Goal: Transaction & Acquisition: Purchase product/service

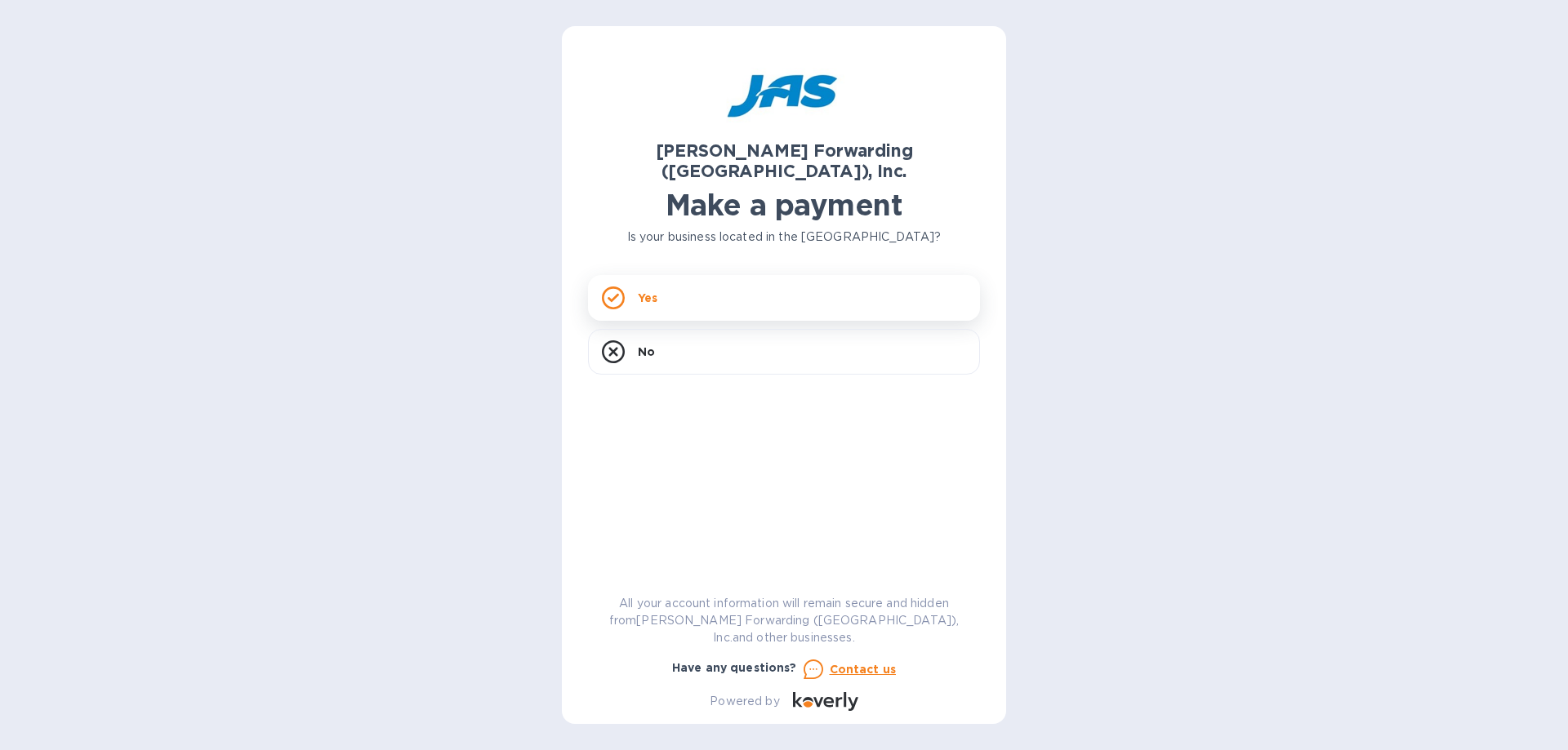
click at [736, 288] on div "Yes" at bounding box center [784, 299] width 392 height 46
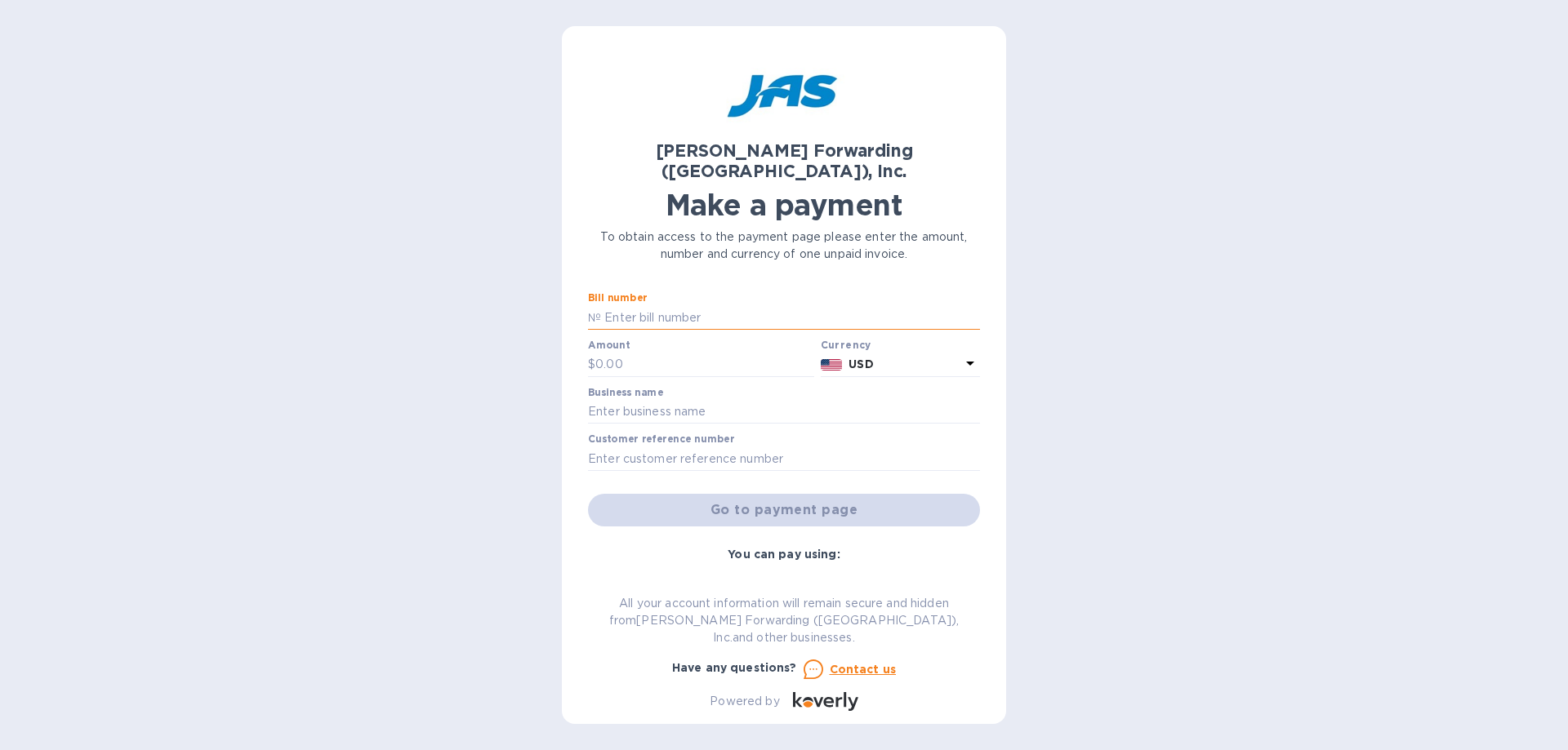
click at [664, 305] on input "text" at bounding box center [791, 318] width 380 height 25
click at [642, 305] on input "text" at bounding box center [791, 318] width 380 height 25
paste input "S508886434"
click at [701, 352] on input "text" at bounding box center [705, 365] width 219 height 25
drag, startPoint x: 615, startPoint y: 297, endPoint x: 445, endPoint y: 283, distance: 170.6
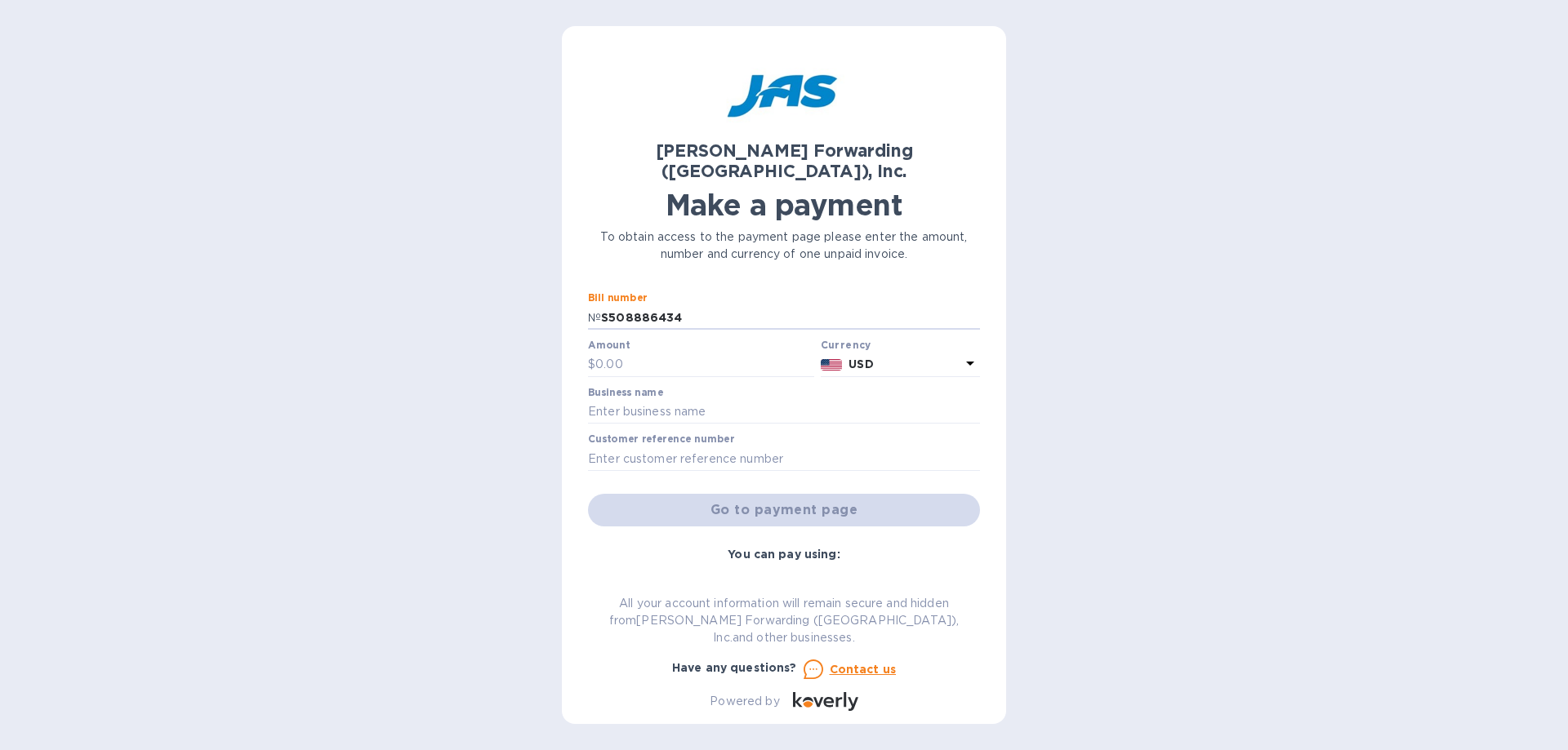
click at [455, 286] on div "[PERSON_NAME] Forwarding ([GEOGRAPHIC_DATA]), Inc. Make a payment To obtain acc…" at bounding box center [784, 375] width 1568 height 750
paste input "AN503309008"
type input "SAN503309008"
click at [651, 352] on input "text" at bounding box center [705, 365] width 219 height 25
type input "1,227.55"
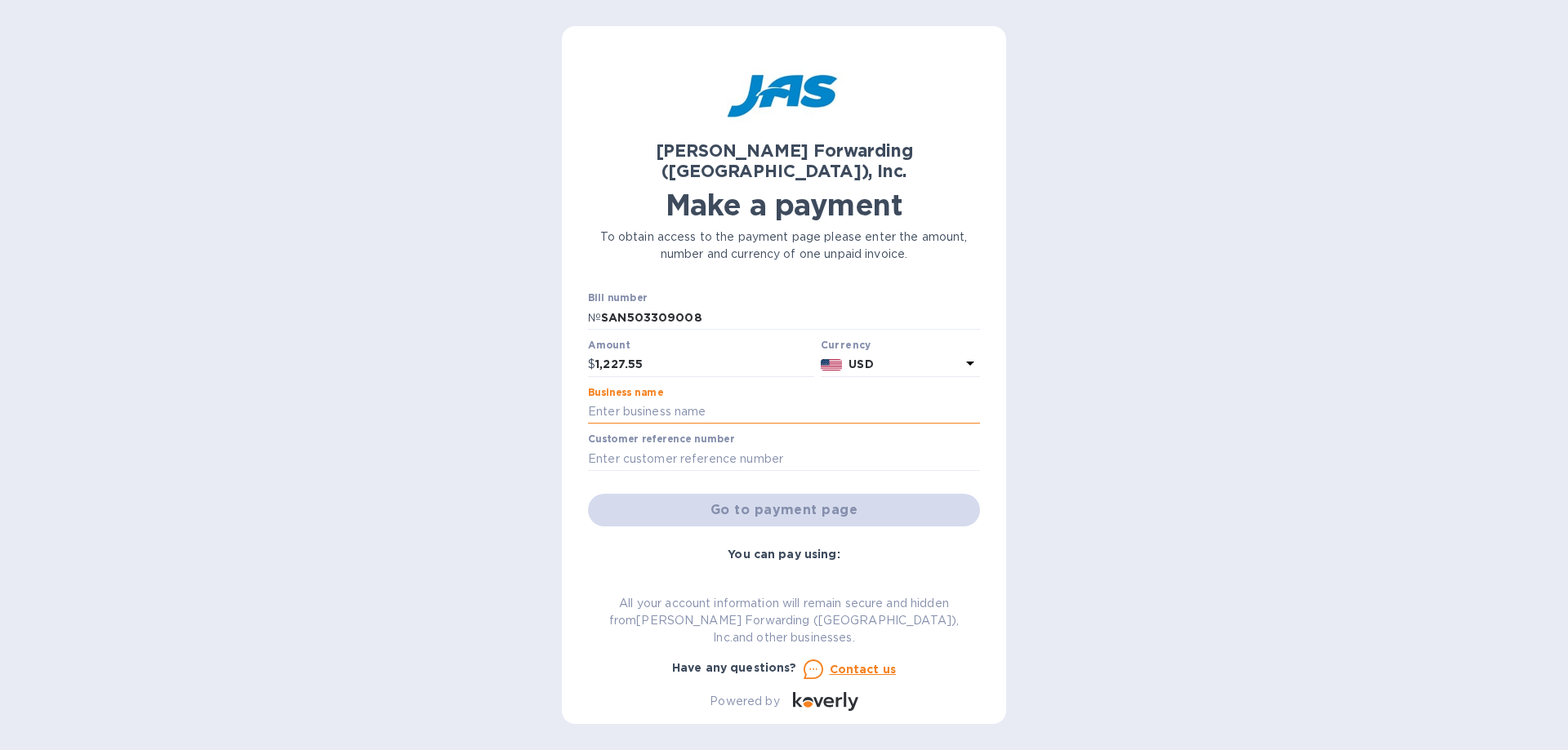
click at [668, 400] on input "text" at bounding box center [784, 413] width 392 height 25
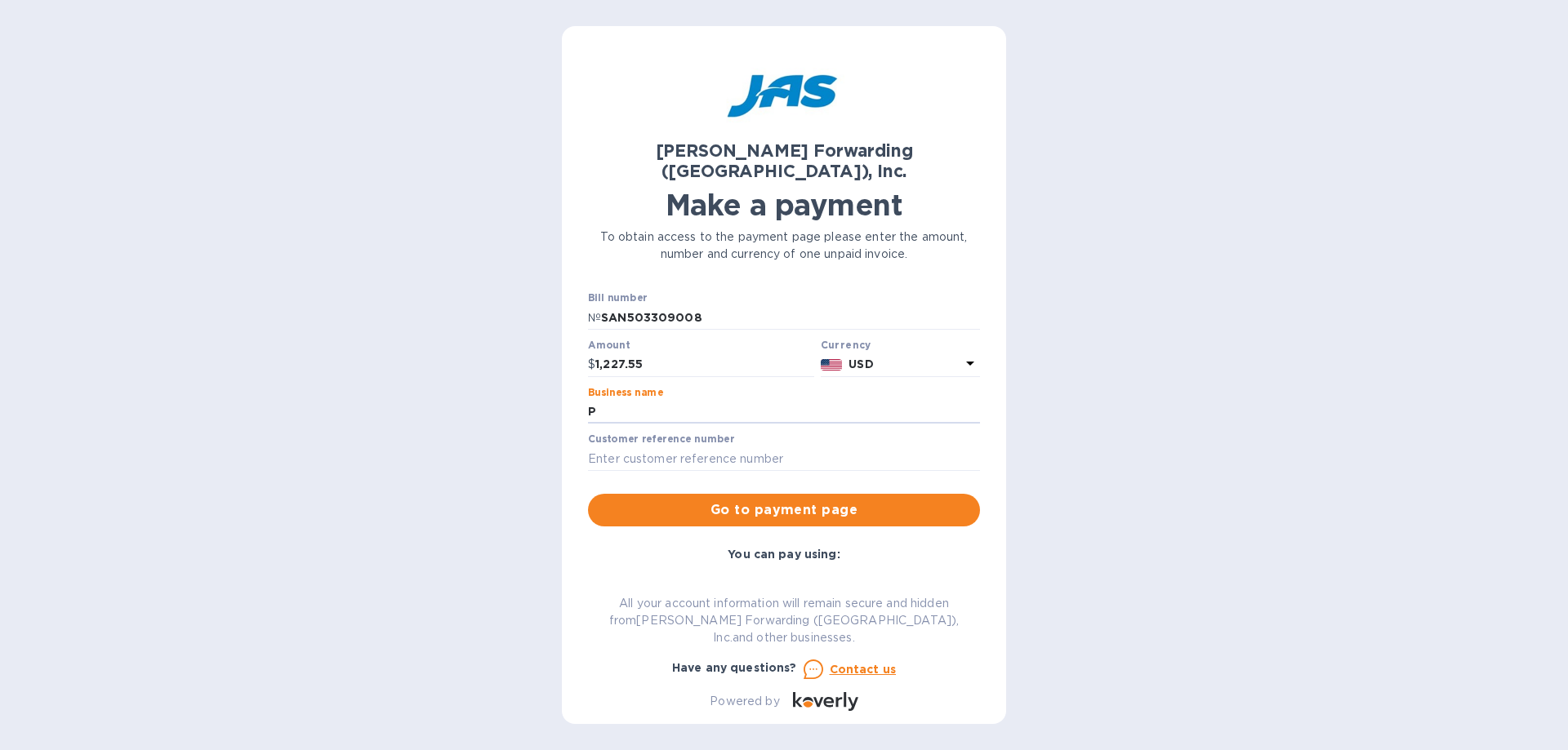
drag, startPoint x: 671, startPoint y: 396, endPoint x: 418, endPoint y: 384, distance: 253.3
click at [418, 384] on div "[PERSON_NAME] Forwarding ([GEOGRAPHIC_DATA]), Inc. Make a payment To obtain acc…" at bounding box center [784, 375] width 1568 height 750
paste input "RO SPOT INTERNATIONAL"
type input "PRO SPOT INTERNATIONAL"
drag, startPoint x: 701, startPoint y: 301, endPoint x: 594, endPoint y: 298, distance: 107.0
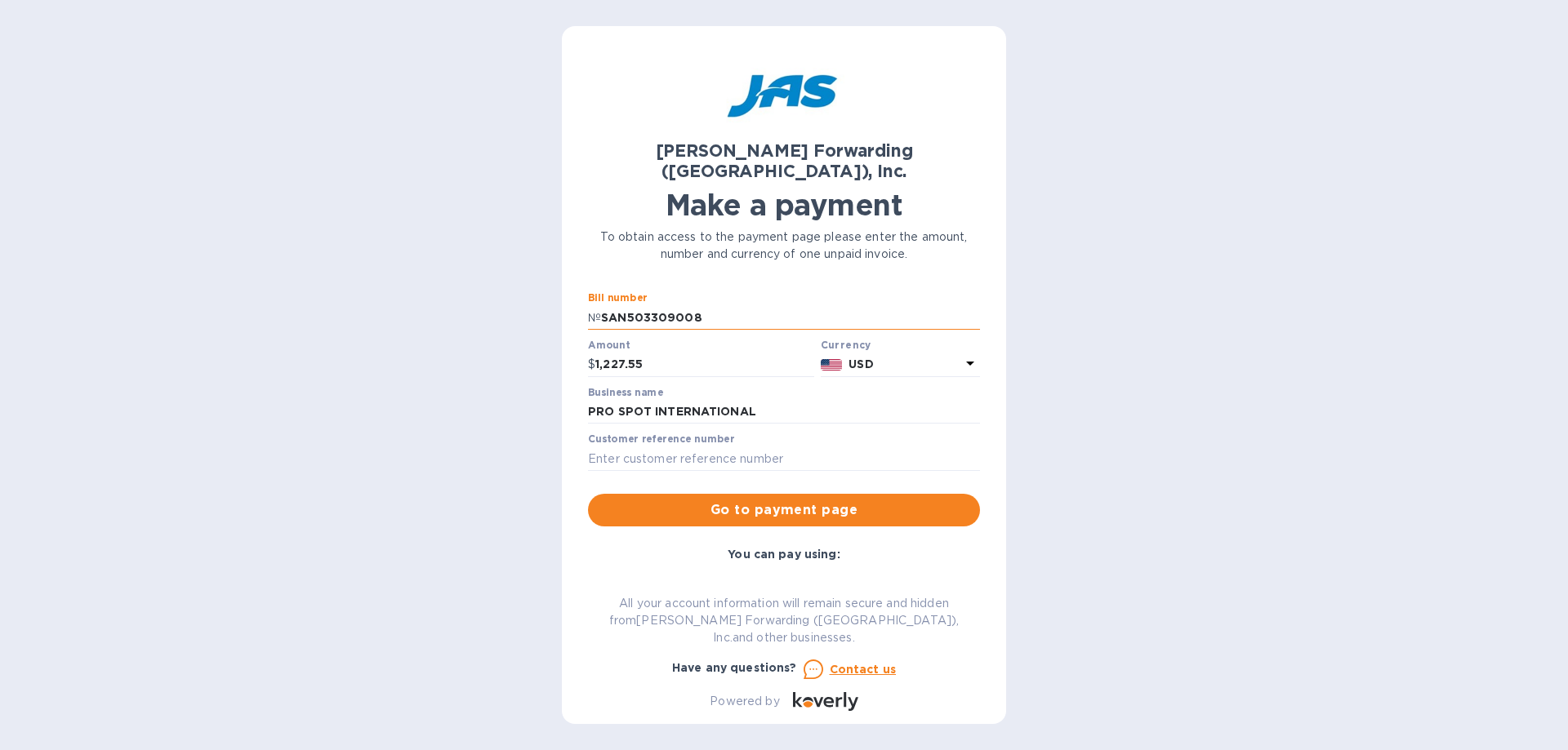
click at [594, 305] on div "№ SAN503309008" at bounding box center [784, 318] width 392 height 25
click at [698, 447] on input "text" at bounding box center [784, 459] width 392 height 25
paste input "SAN503309008"
type input "SAN503309008"
drag, startPoint x: 708, startPoint y: 294, endPoint x: 568, endPoint y: 287, distance: 140.2
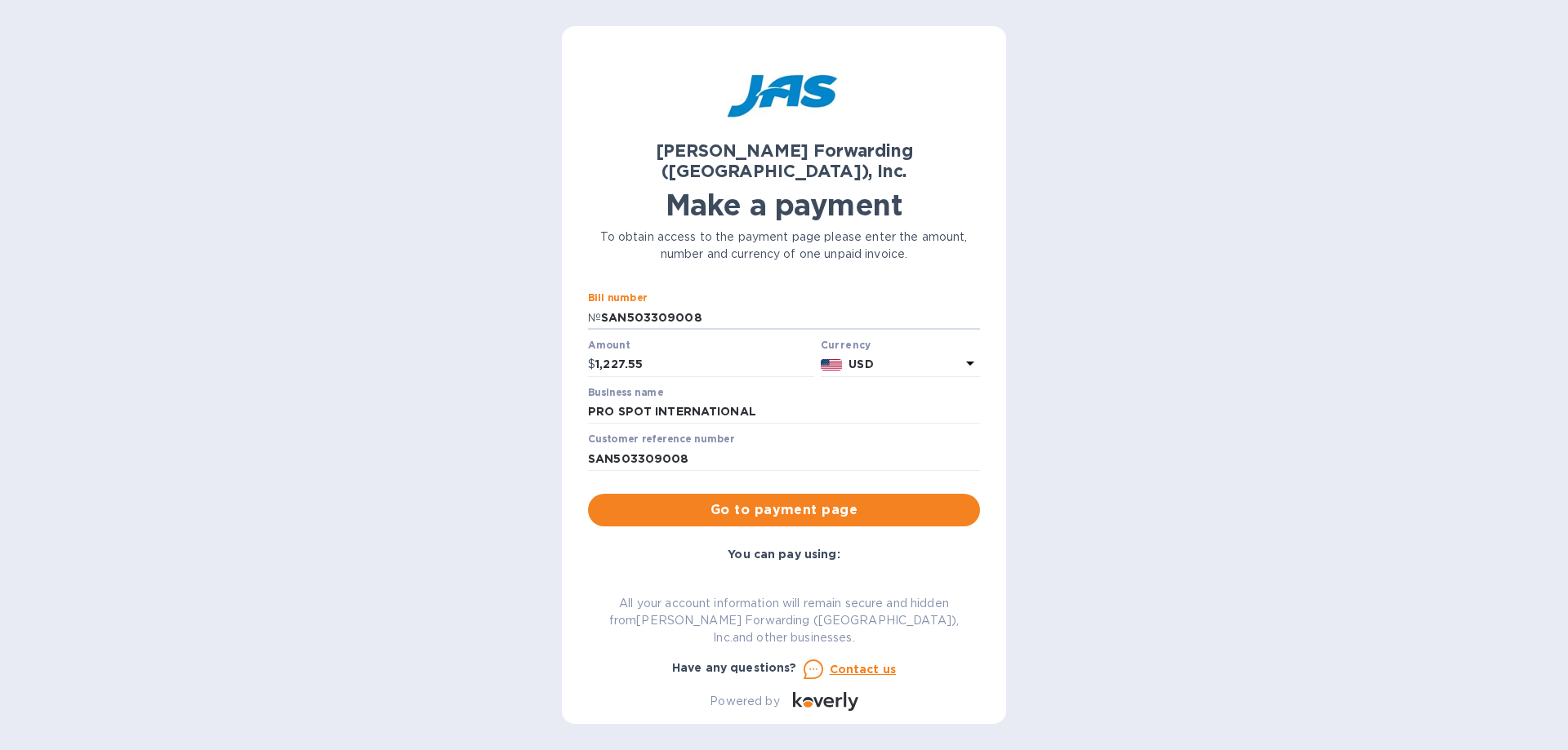
click at [568, 287] on div "[PERSON_NAME] Forwarding ([GEOGRAPHIC_DATA]), Inc. Make a payment To obtain acc…" at bounding box center [784, 375] width 445 height 698
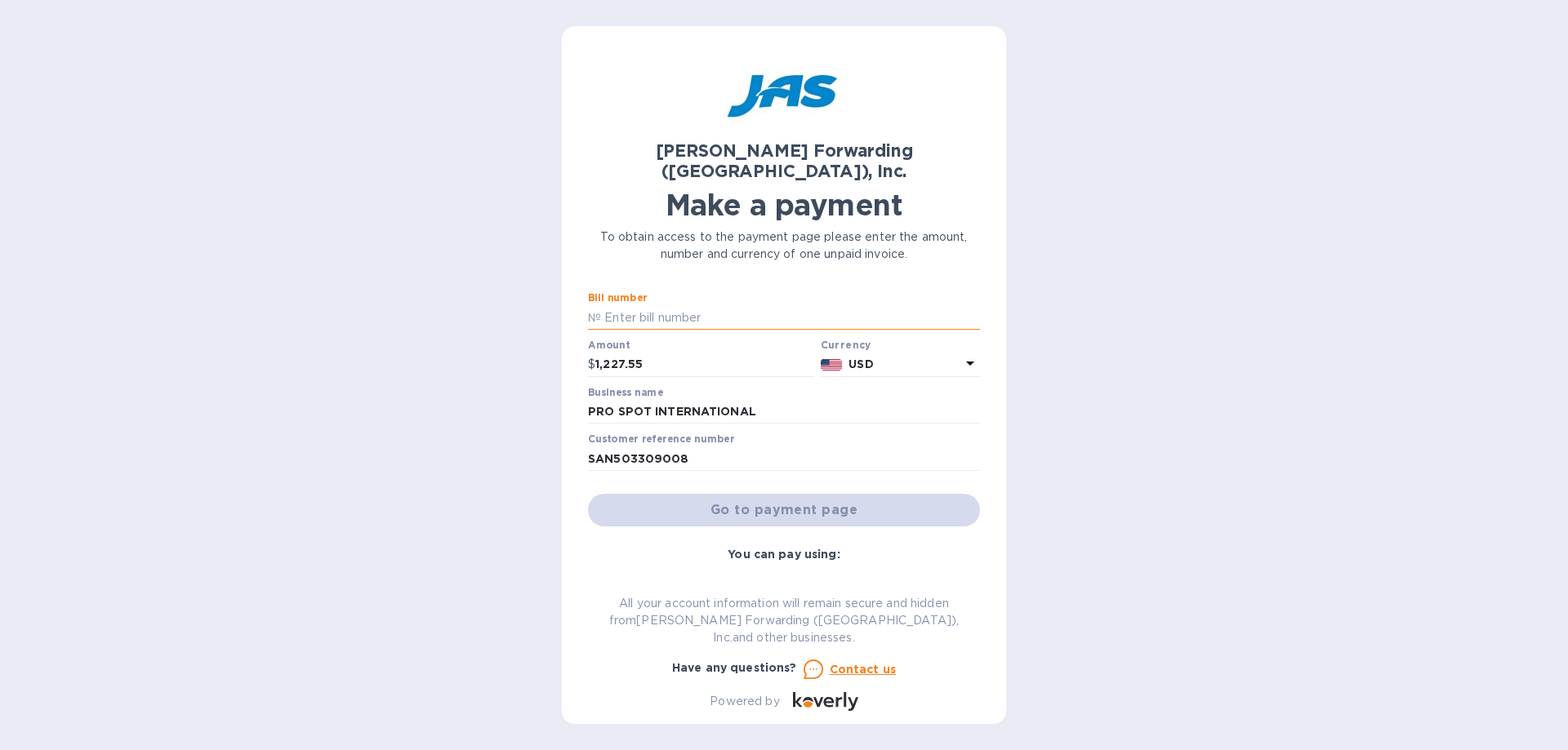
click at [734, 305] on input "text" at bounding box center [791, 318] width 380 height 25
click at [700, 305] on input "text" at bounding box center [791, 318] width 380 height 25
paste input "PROSPOCLD"
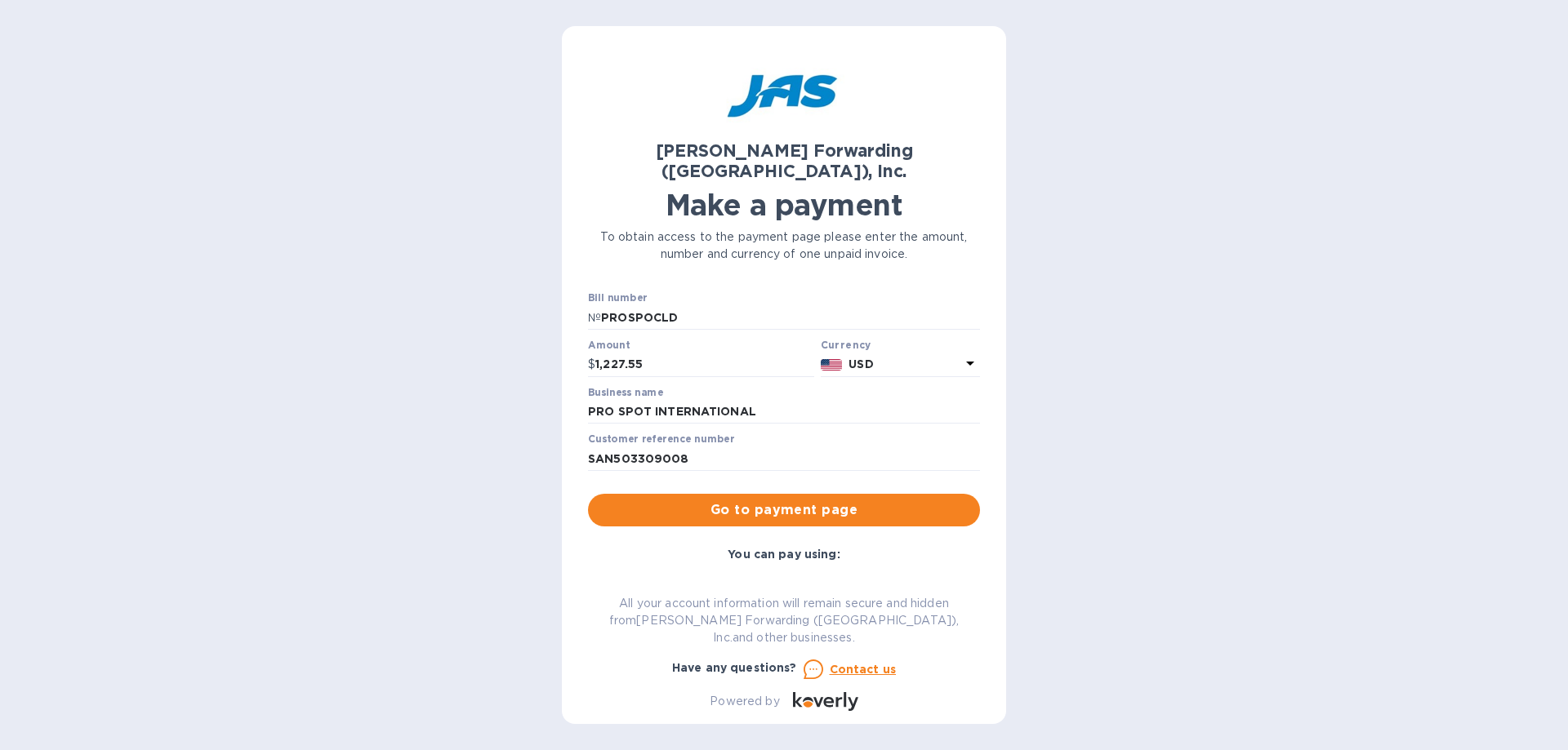
click at [1102, 350] on div "[PERSON_NAME] Forwarding ([GEOGRAPHIC_DATA]), Inc. Make a payment To obtain acc…" at bounding box center [784, 375] width 1568 height 750
click at [666, 400] on input "PRO SPOT INTERNATIONAL" at bounding box center [784, 413] width 392 height 25
click at [693, 447] on input "SAN503309008" at bounding box center [784, 459] width 392 height 25
drag, startPoint x: 676, startPoint y: 297, endPoint x: 450, endPoint y: 294, distance: 226.0
click at [450, 294] on div "[PERSON_NAME] Forwarding ([GEOGRAPHIC_DATA]), Inc. Make a payment To obtain acc…" at bounding box center [784, 375] width 1568 height 750
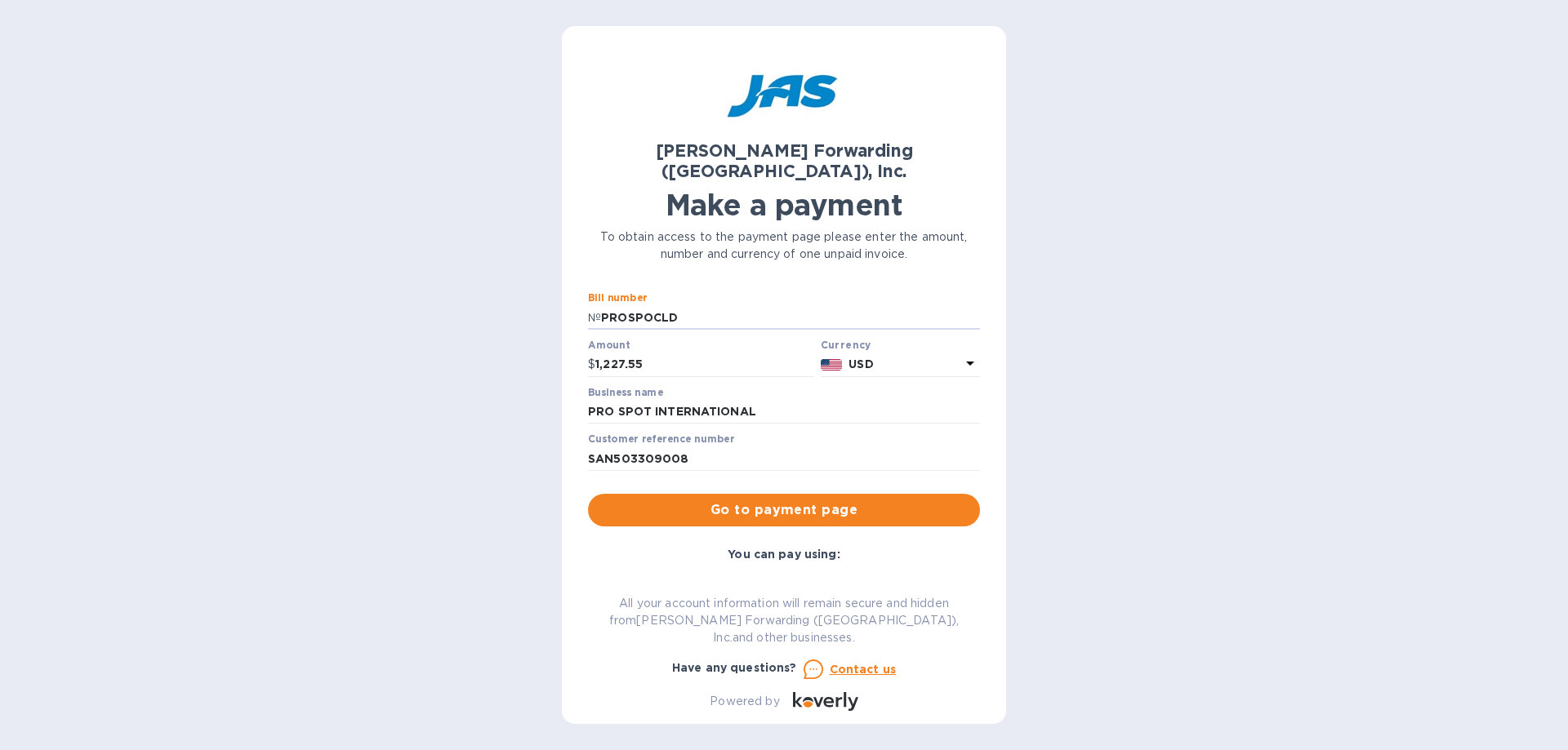
paste input "SAN503309008"
type input "SAN503309008"
drag, startPoint x: 693, startPoint y: 440, endPoint x: 489, endPoint y: 414, distance: 205.7
click at [491, 414] on div "[PERSON_NAME] Forwarding ([GEOGRAPHIC_DATA]), Inc. Make a payment To obtain acc…" at bounding box center [784, 375] width 1568 height 750
paste input "508886434"
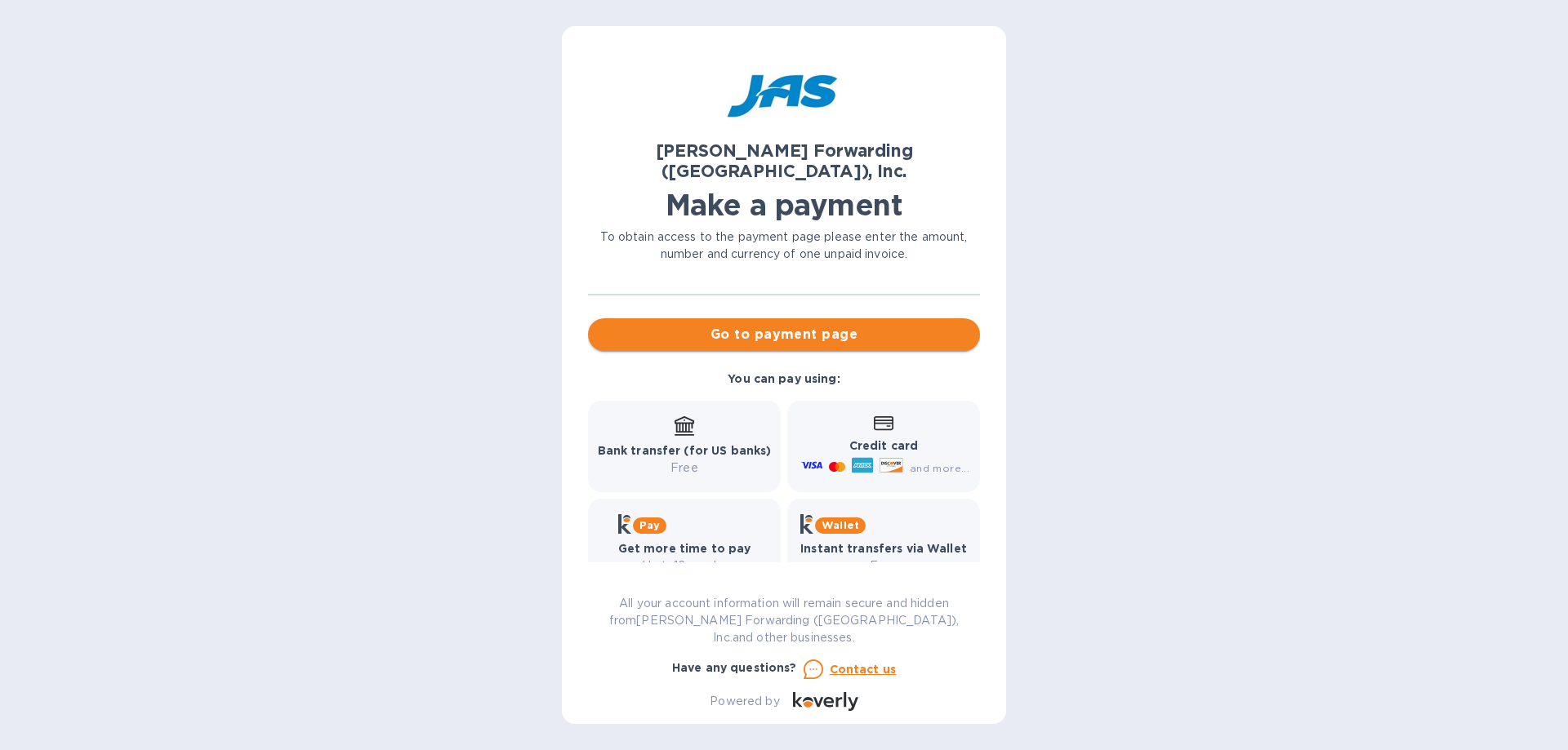
scroll to position [94, 0]
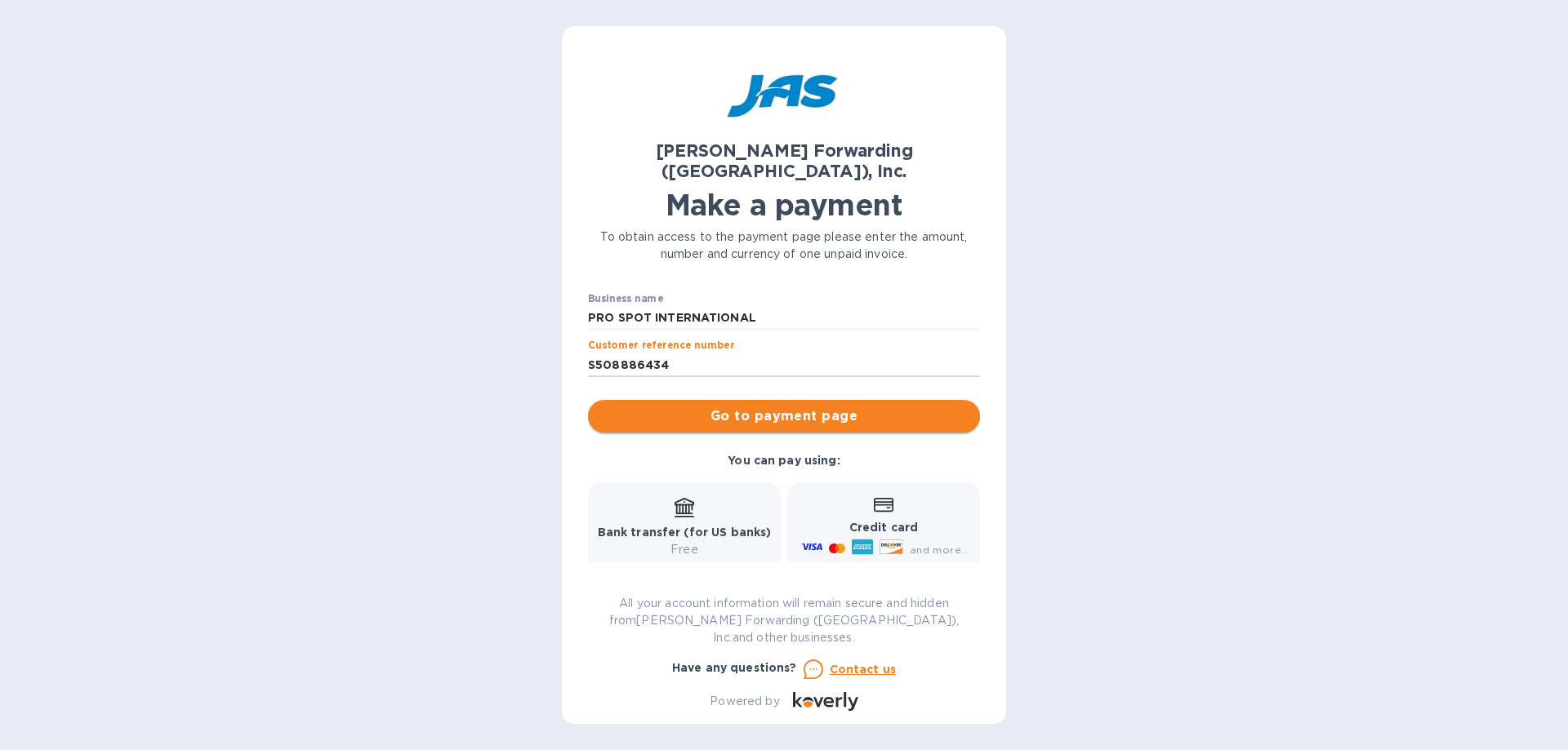
type input "S508886434"
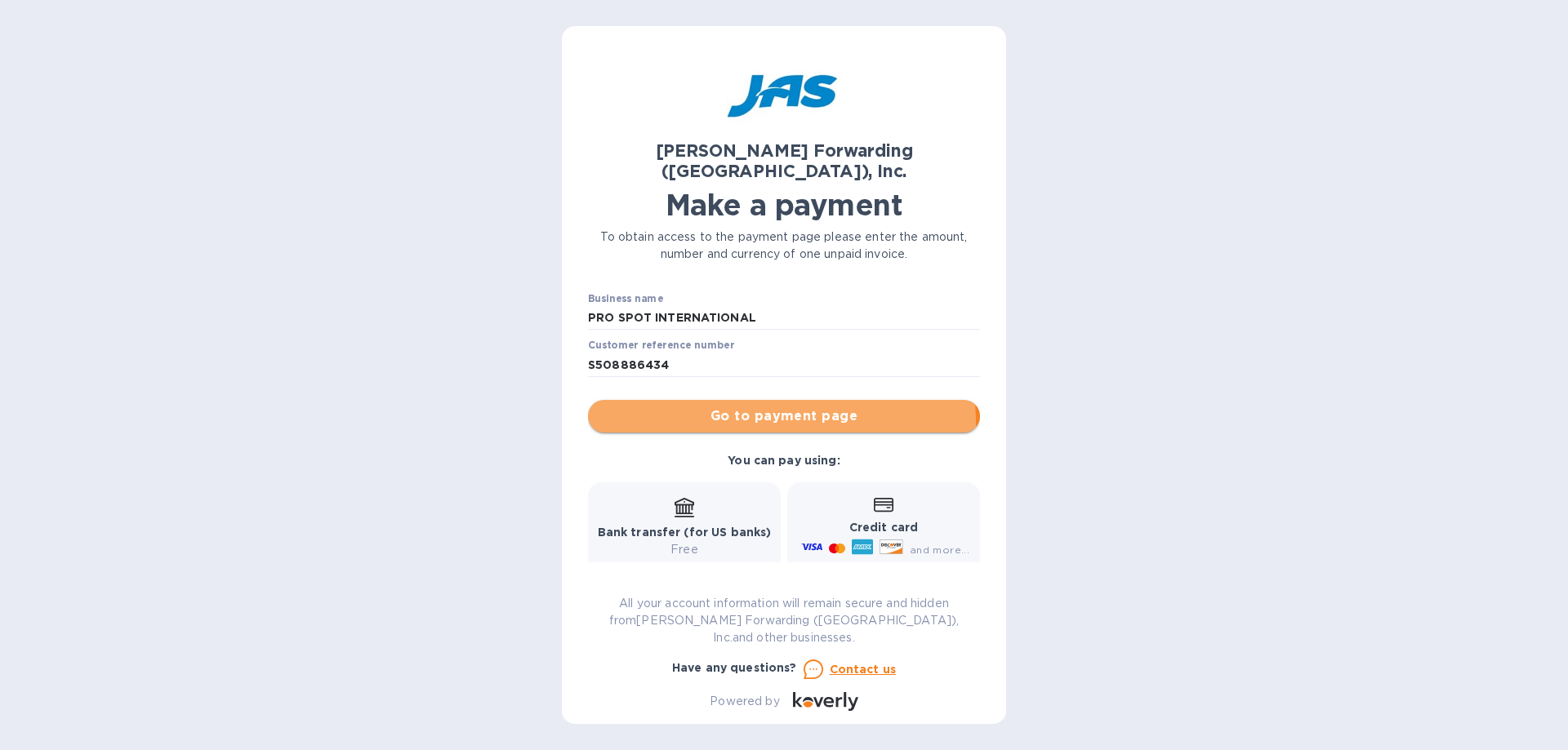
click at [764, 406] on span "Go to payment page" at bounding box center [784, 416] width 366 height 19
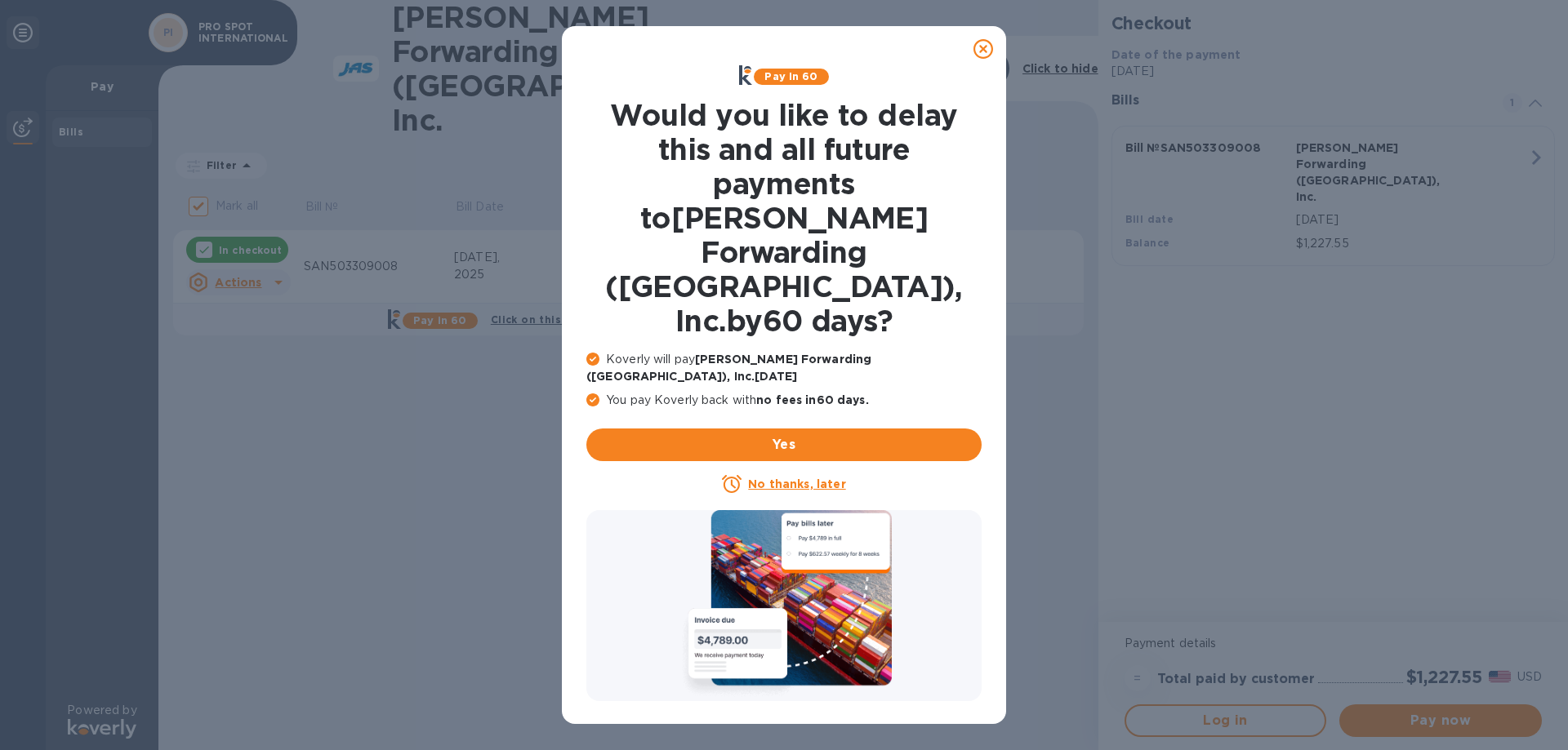
click at [987, 49] on icon at bounding box center [983, 49] width 19 height 19
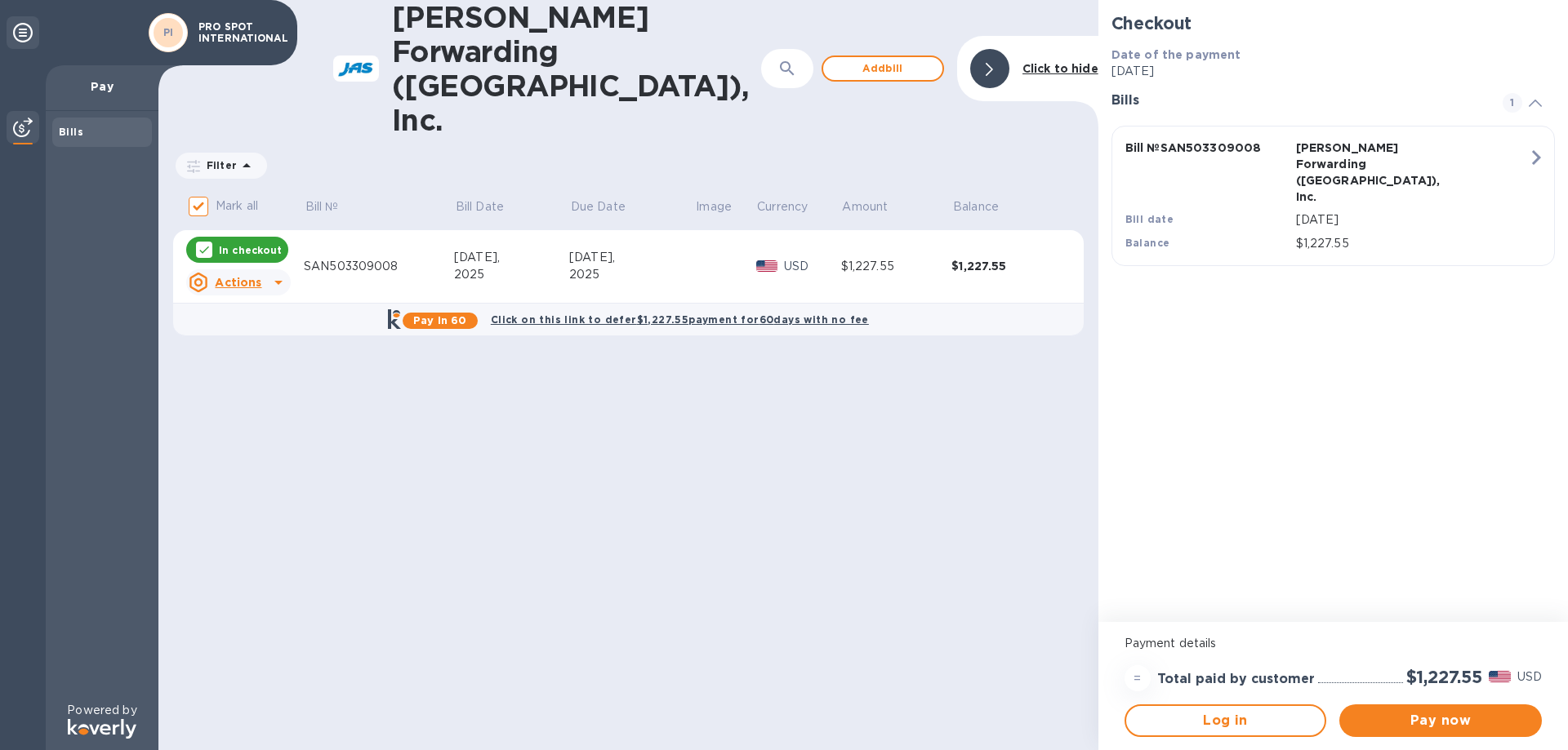
drag, startPoint x: 700, startPoint y: 424, endPoint x: 1554, endPoint y: 228, distance: 876.2
click at [700, 426] on div "[PERSON_NAME] Forwarding ([GEOGRAPHIC_DATA]), Inc. ​ Add [PERSON_NAME] to hide …" at bounding box center [628, 375] width 941 height 750
click at [580, 476] on div "[PERSON_NAME] Forwarding ([GEOGRAPHIC_DATA]), Inc. ​ Add [PERSON_NAME] to hide …" at bounding box center [628, 375] width 941 height 750
click at [1427, 723] on span "Pay now" at bounding box center [1441, 721] width 177 height 19
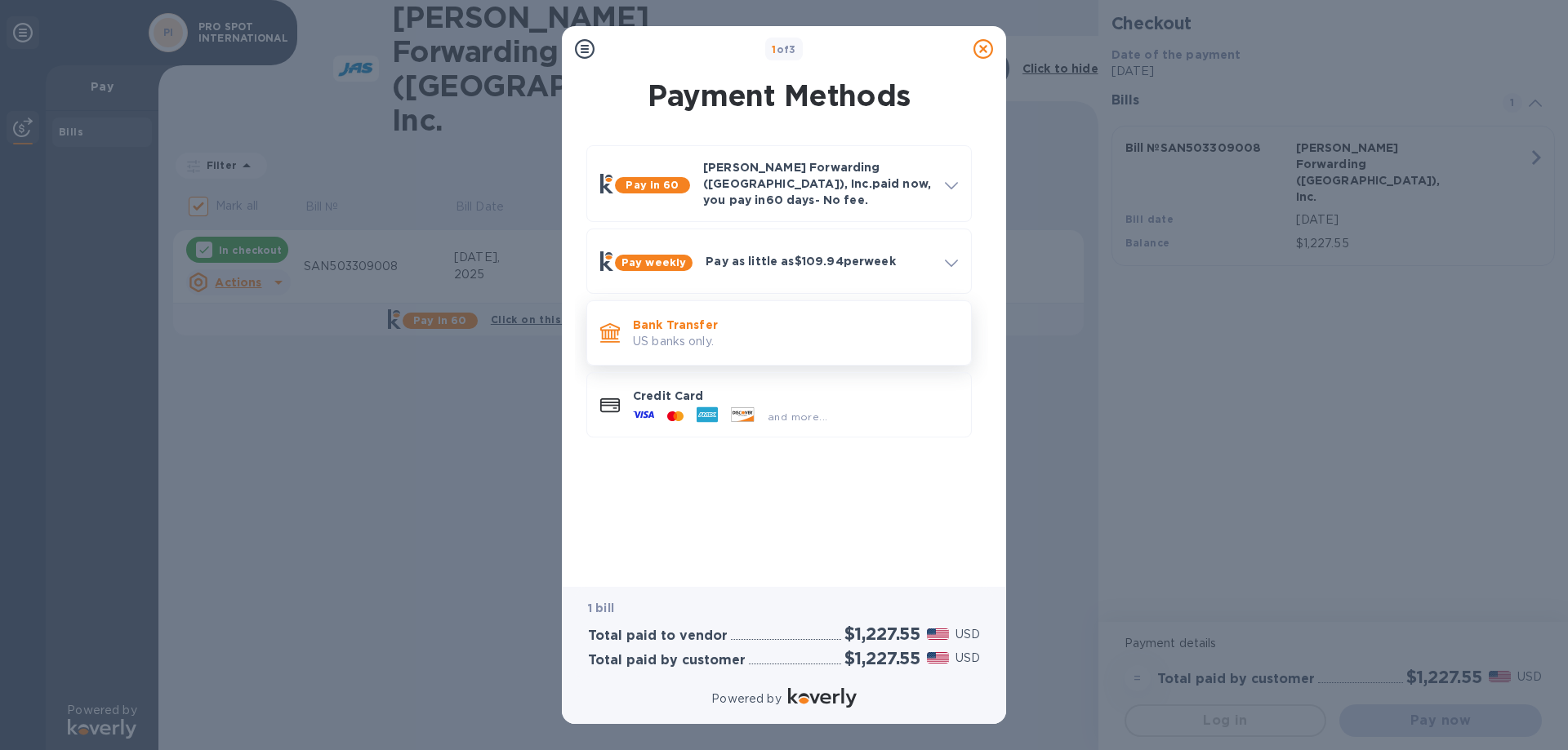
click at [679, 319] on p "Bank Transfer" at bounding box center [796, 325] width 325 height 16
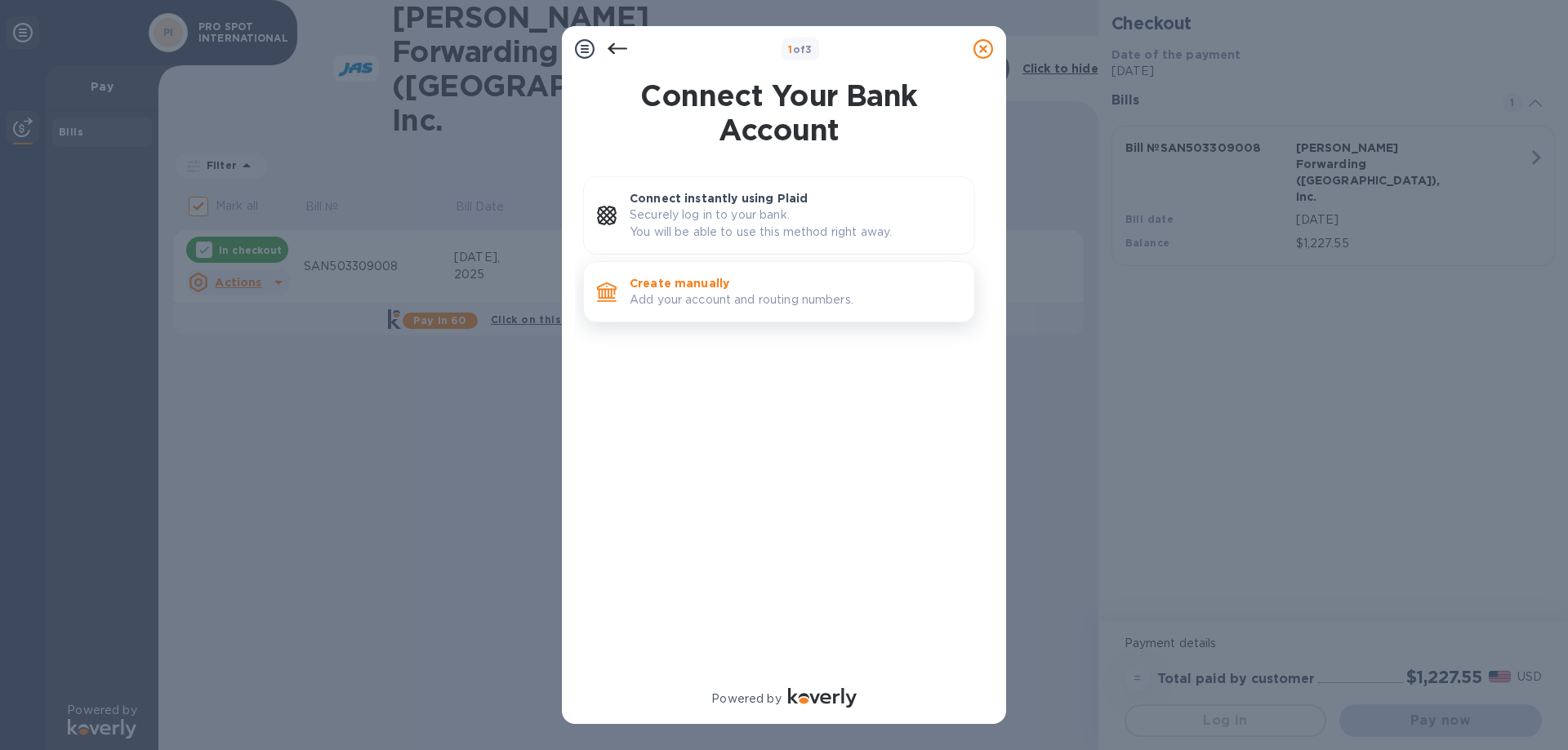
click at [700, 302] on p "Add your account and routing numbers." at bounding box center [796, 301] width 331 height 17
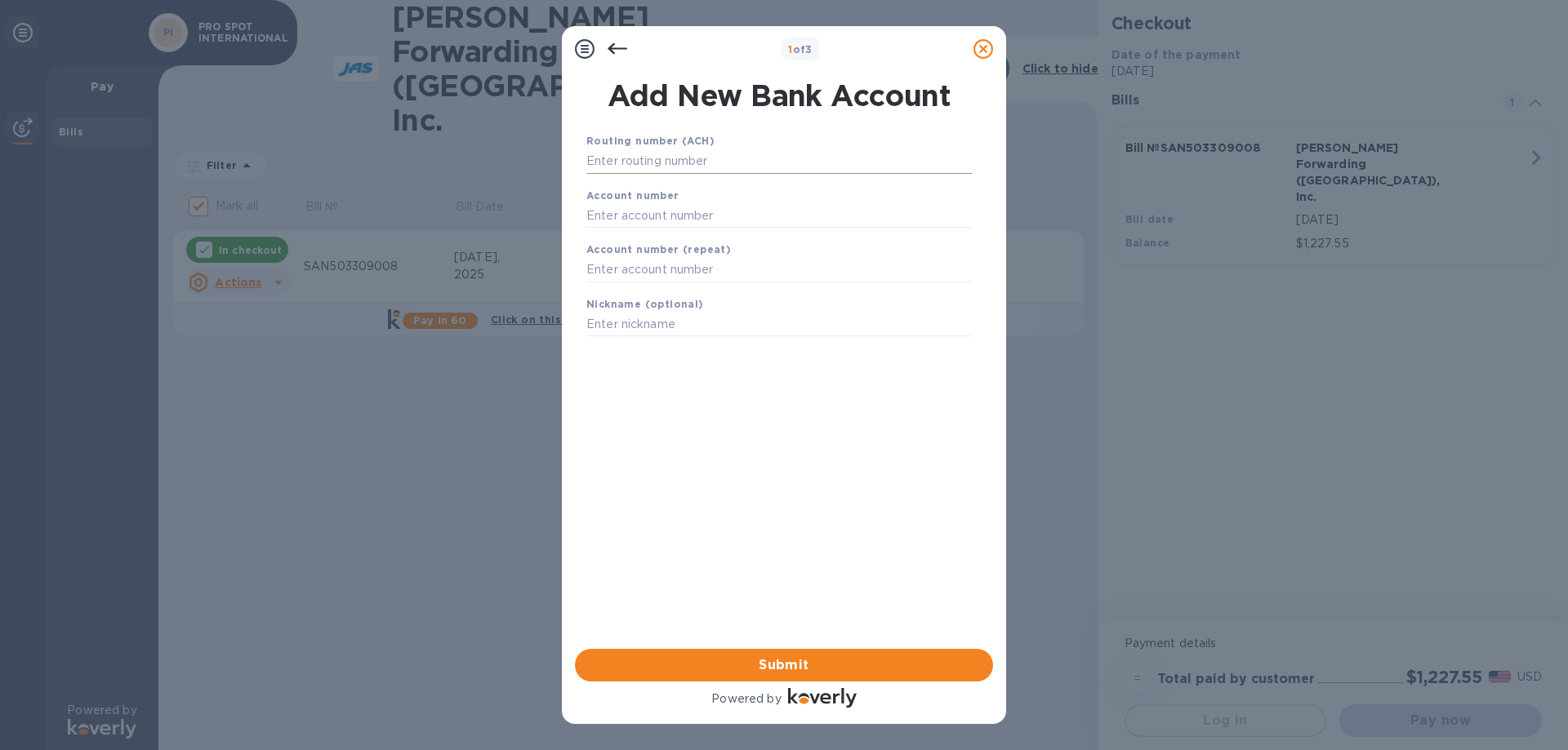
click at [639, 159] on input "text" at bounding box center [778, 162] width 385 height 25
paste input "322285781"
type input "322285781"
click at [657, 239] on input "text" at bounding box center [778, 236] width 385 height 25
paste input "110003423"
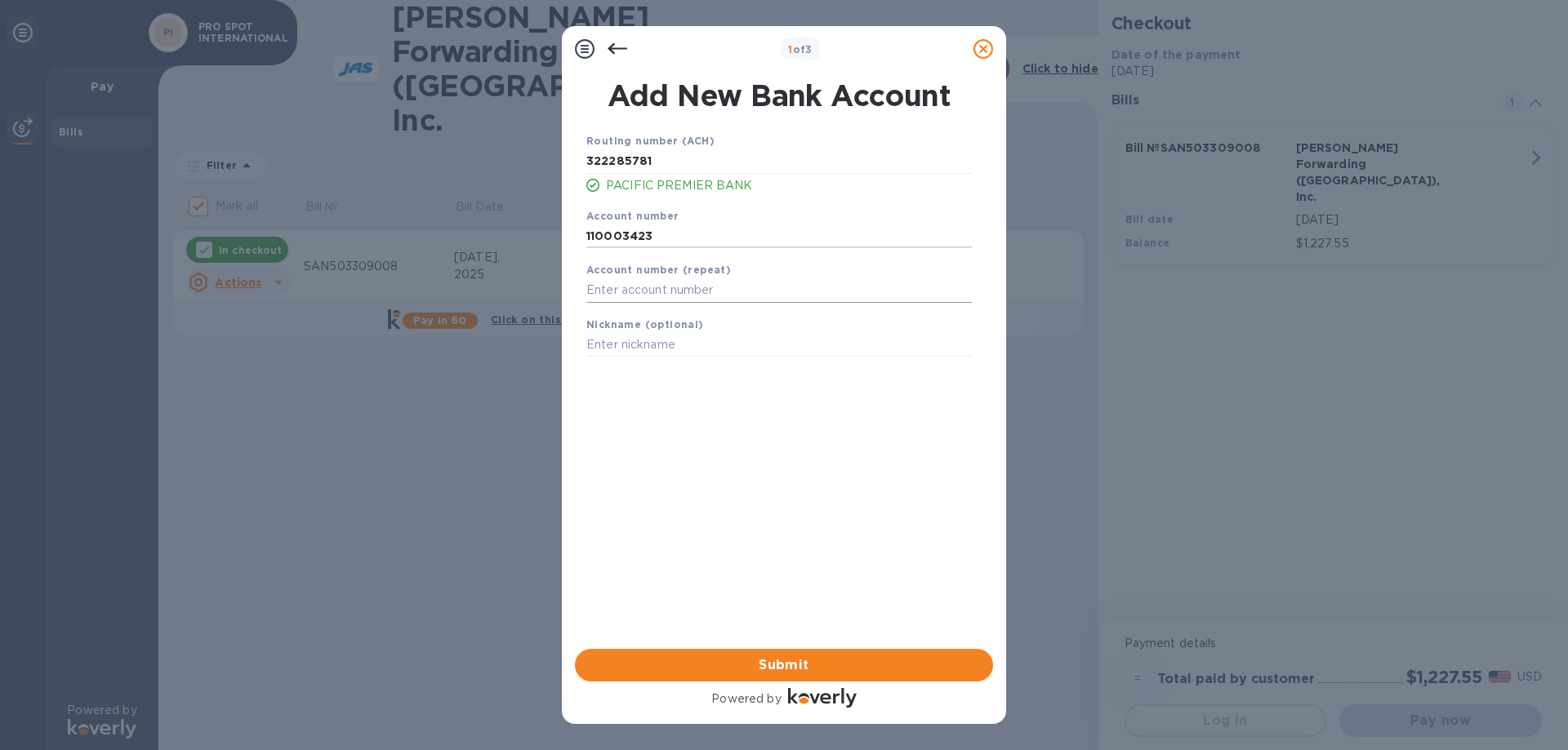
type input "110003423"
click at [817, 294] on input "text" at bounding box center [778, 291] width 385 height 25
paste input "110003423"
type input "110003423"
click at [621, 341] on input "text" at bounding box center [778, 346] width 385 height 25
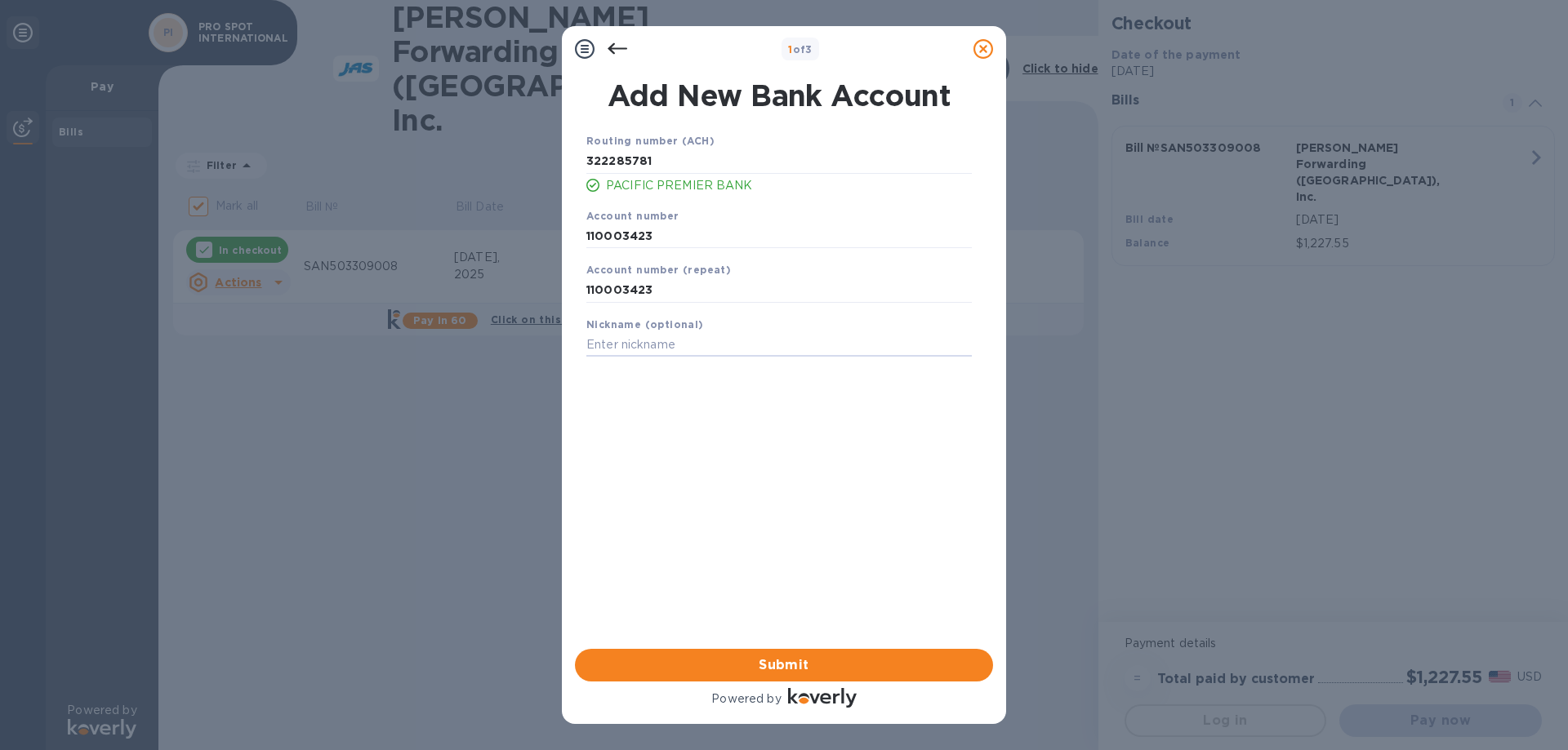
paste input "Pro Spot International, Inc"
type input "Pro Spot International, Inc"
click at [677, 231] on input "110003423" at bounding box center [778, 236] width 385 height 25
click at [695, 286] on input "110003423" at bounding box center [778, 291] width 385 height 25
click at [745, 433] on div "Routing number (ACH) [US_BANK_ROUTING_MICR] PACIFIC PREMIER BANK Account number…" at bounding box center [778, 369] width 418 height 500
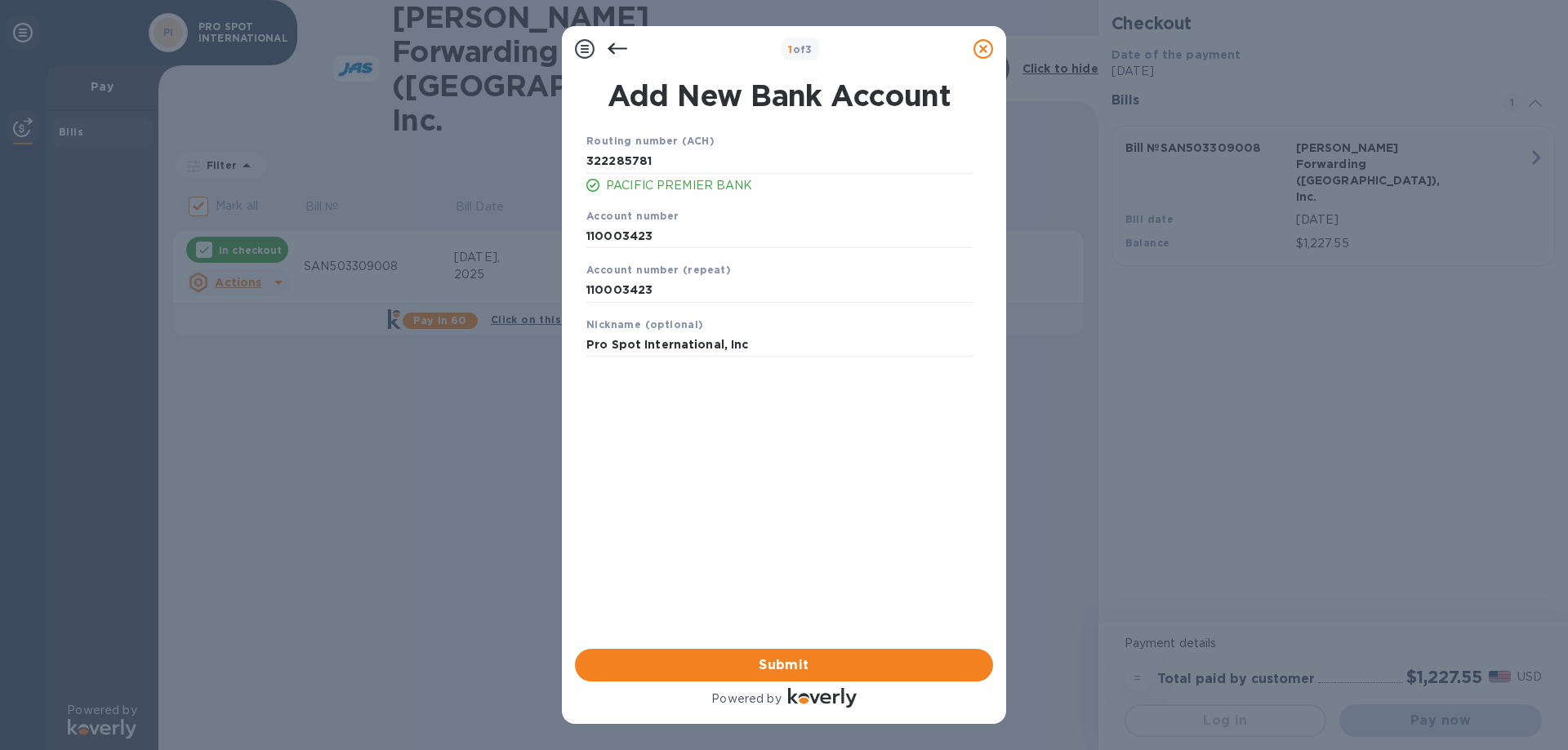
click at [773, 663] on span "Submit" at bounding box center [784, 665] width 392 height 19
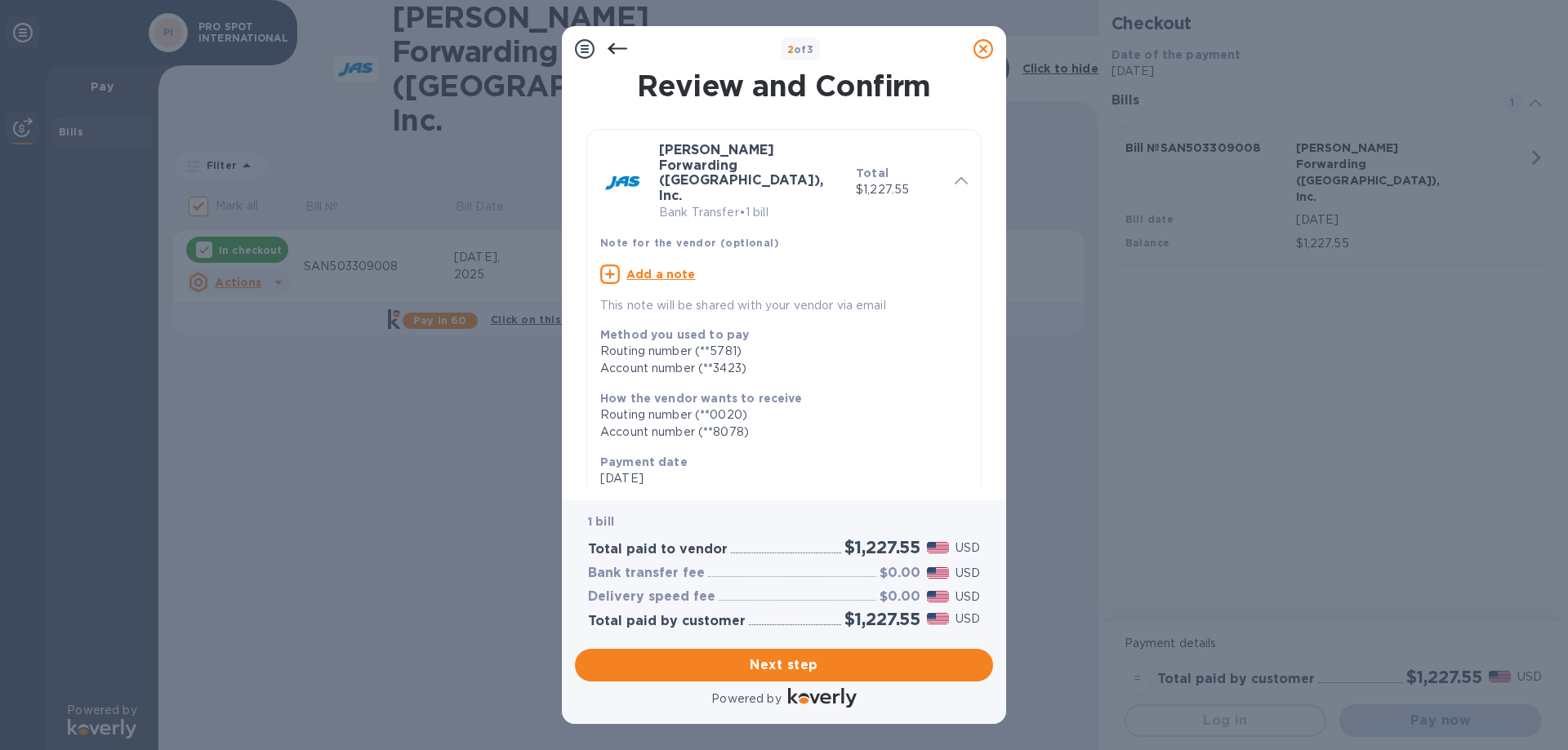
scroll to position [160, 0]
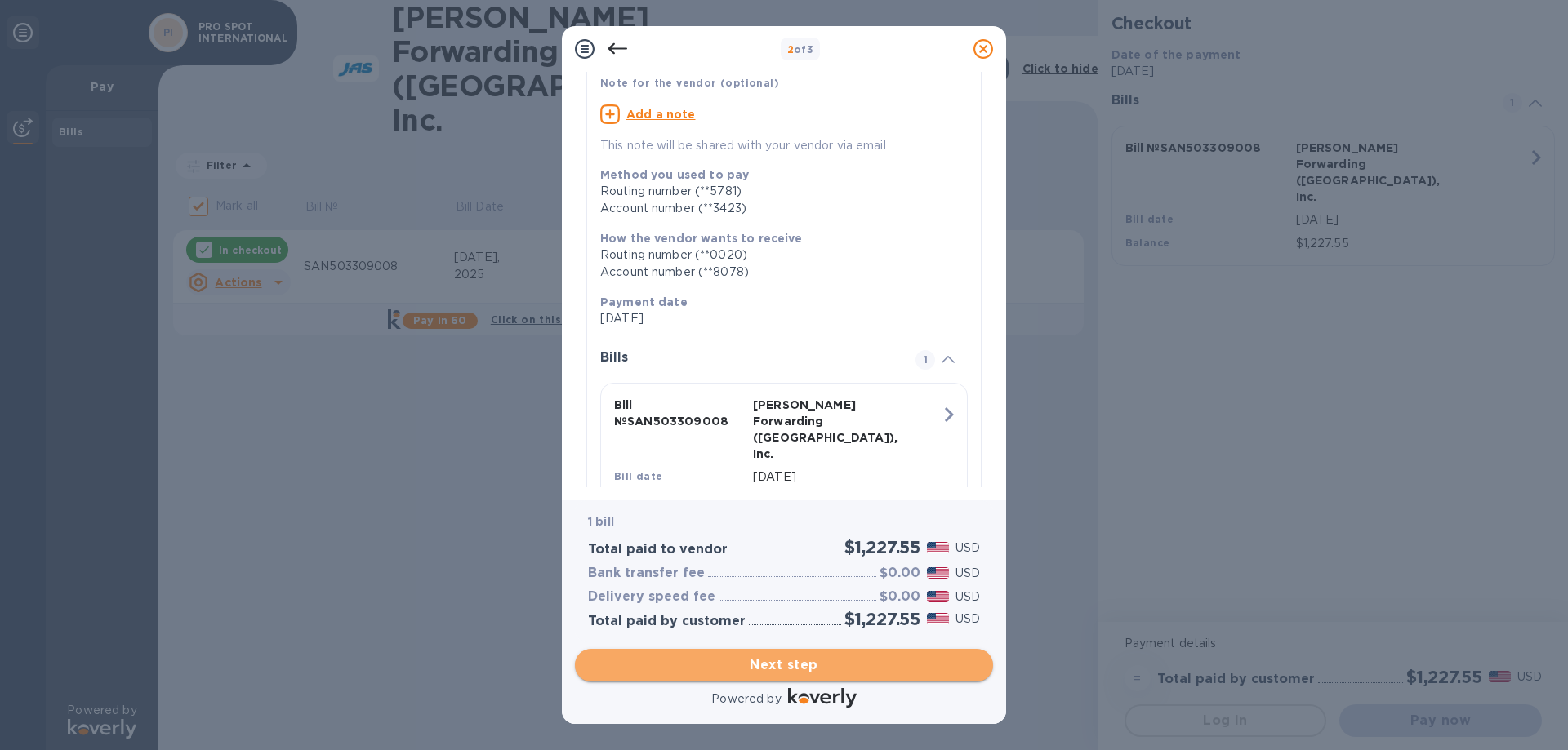
click at [820, 669] on span "Next step" at bounding box center [784, 665] width 392 height 19
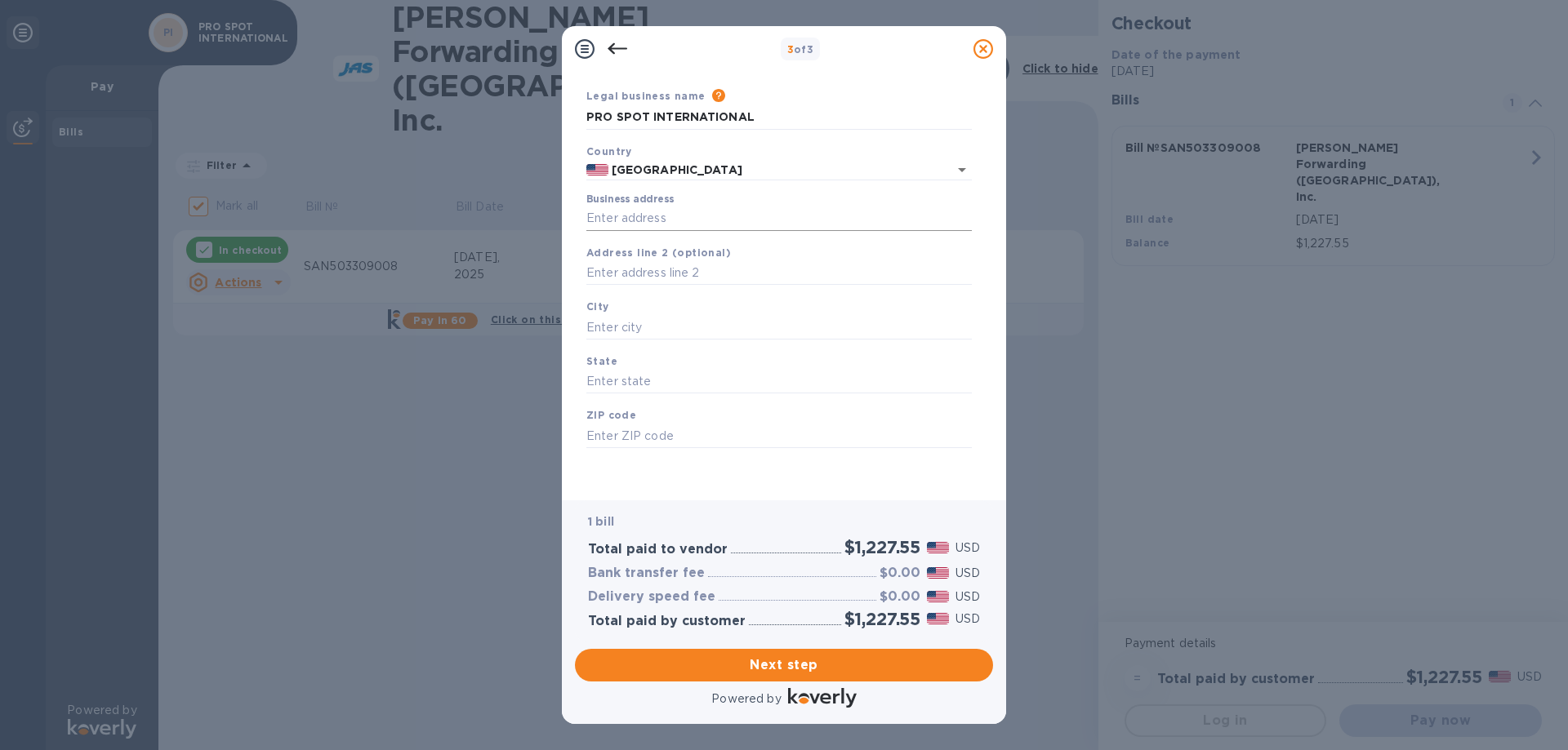
click at [630, 214] on input "Business address" at bounding box center [778, 219] width 385 height 25
click at [716, 227] on input "Business address" at bounding box center [778, 219] width 385 height 25
paste input "[STREET_ADDRESS]"
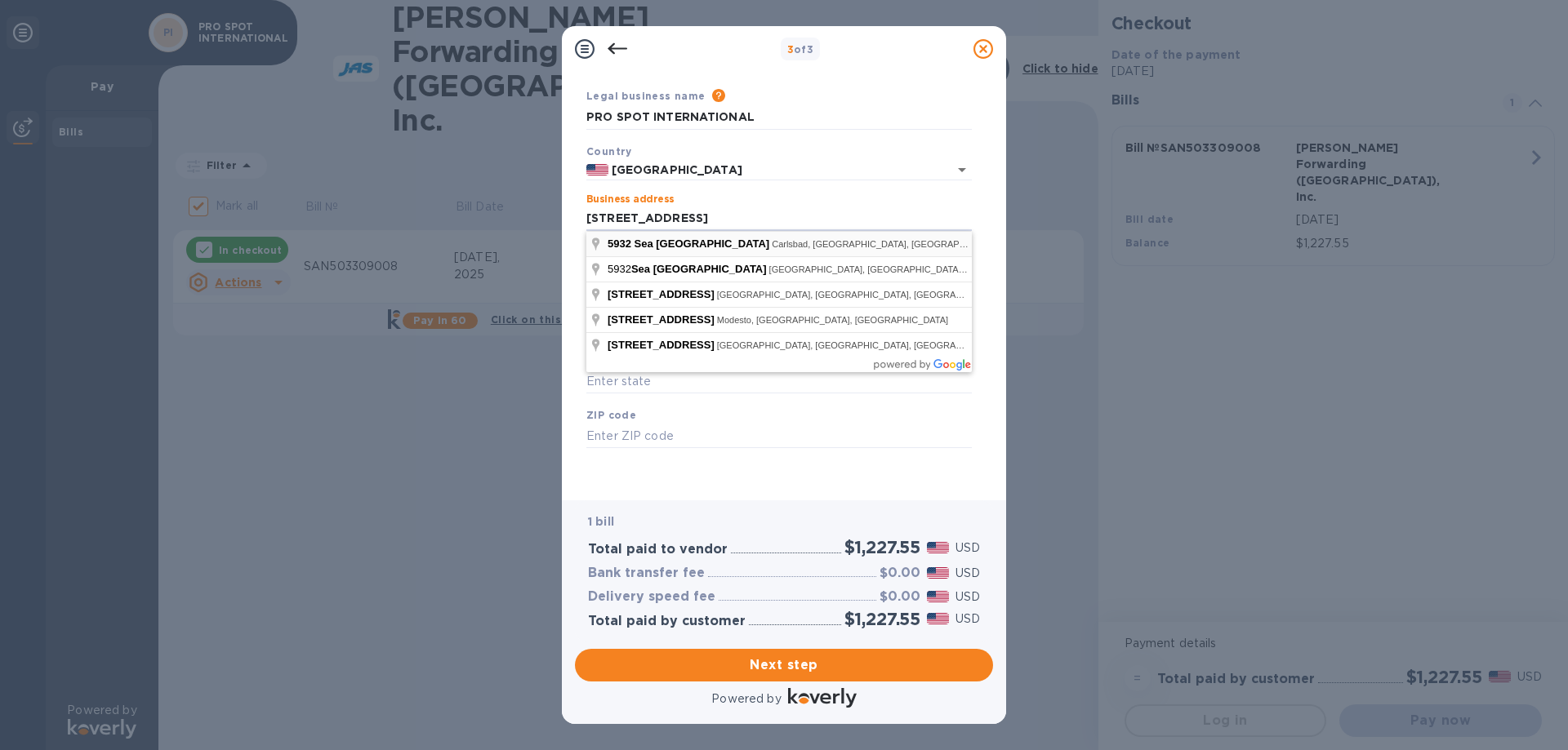
type input "[STREET_ADDRESS]"
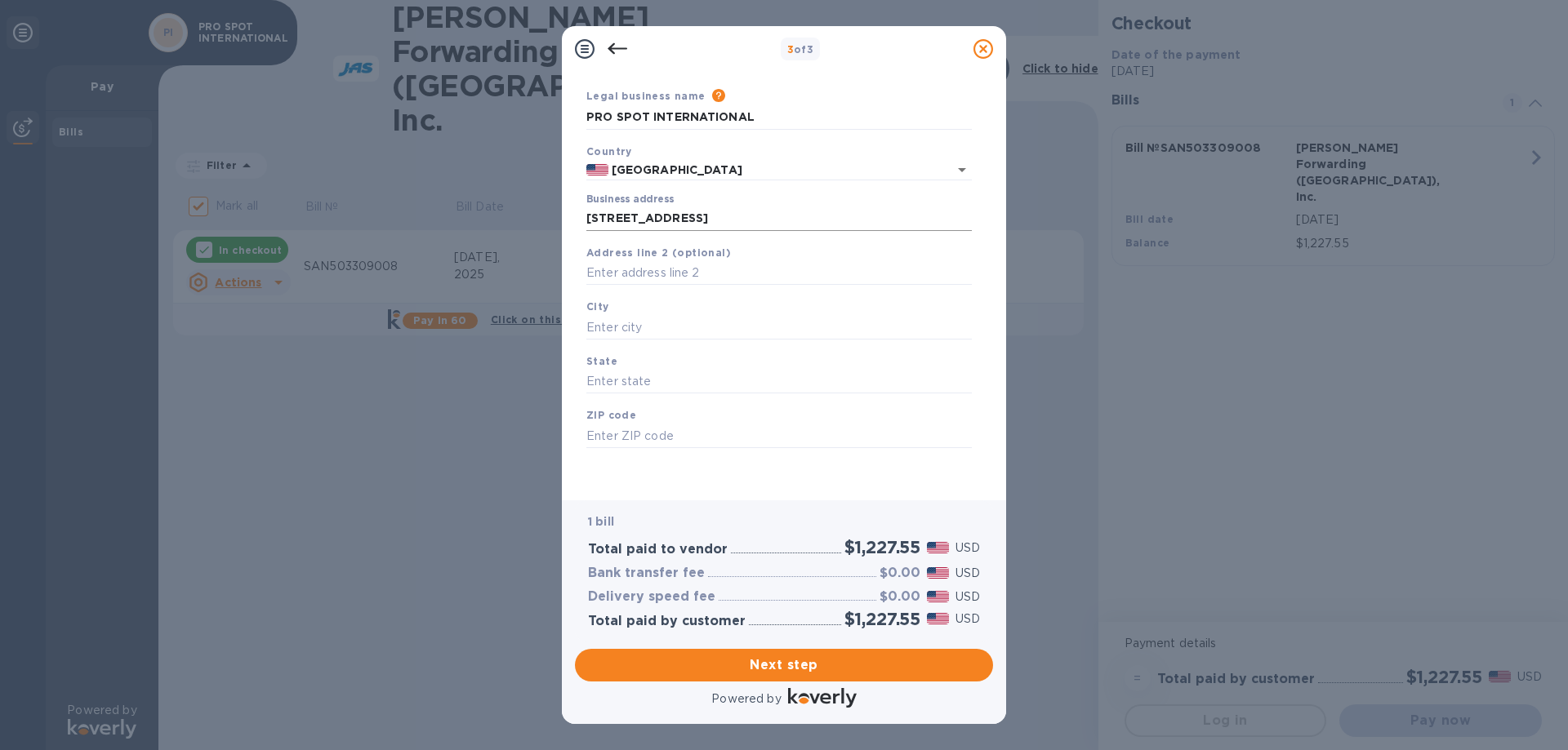
type input "Carlsbad"
type input "CA"
type input "92010"
click at [821, 657] on span "Next step" at bounding box center [784, 665] width 392 height 19
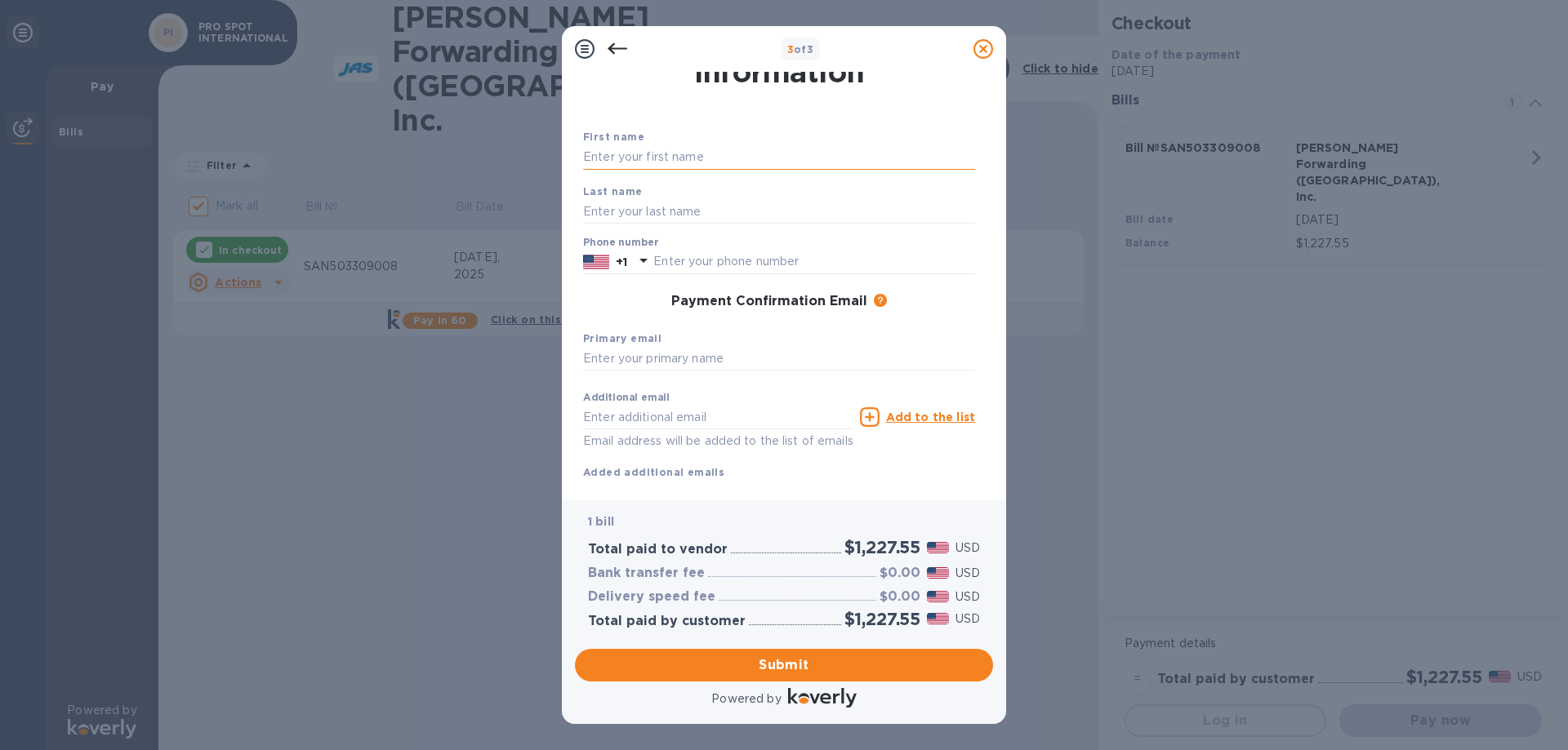
click at [647, 164] on input "text" at bounding box center [779, 157] width 392 height 25
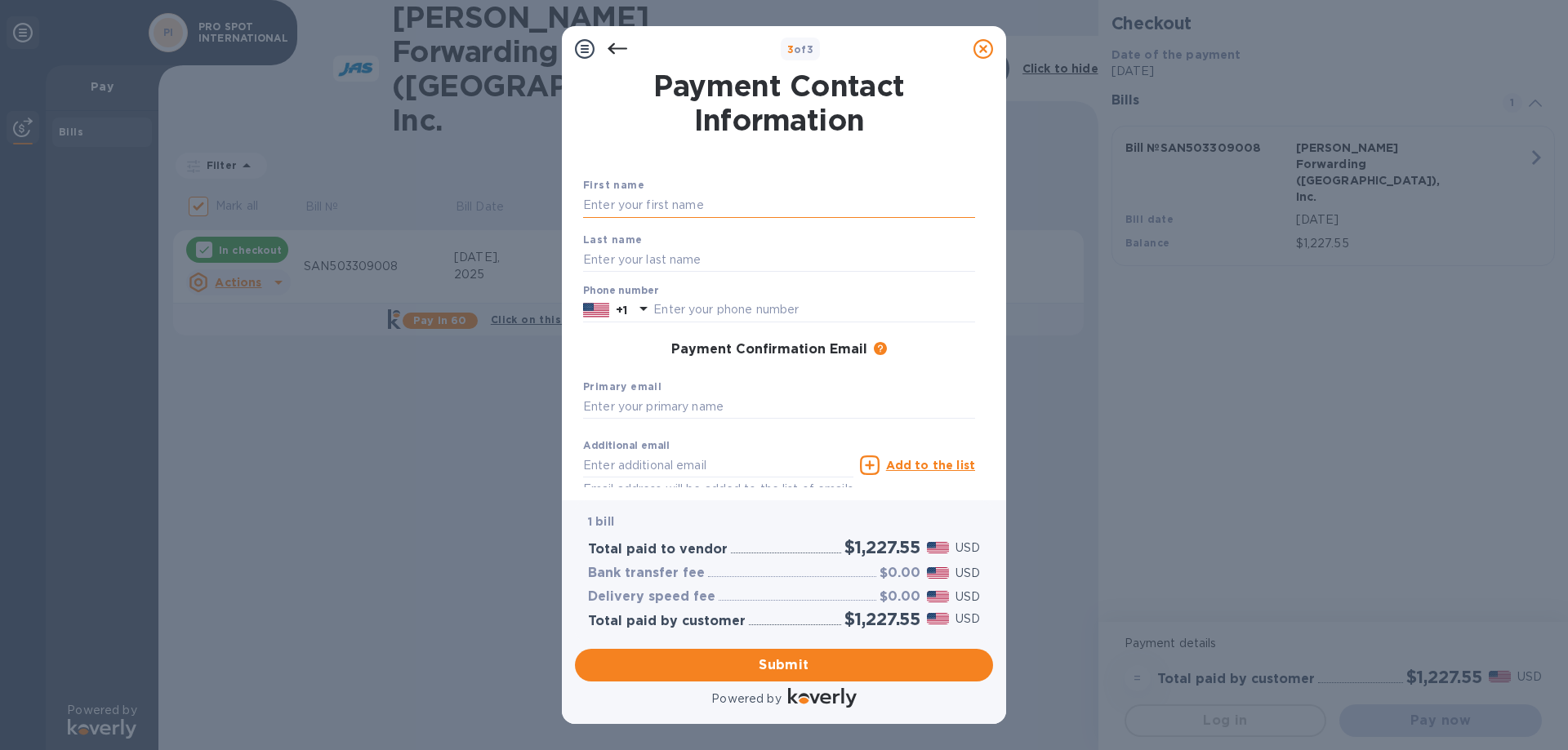
click at [617, 207] on input "text" at bounding box center [779, 206] width 392 height 25
type input "[PERSON_NAME]"
click at [698, 387] on div "Primary email" at bounding box center [779, 399] width 405 height 55
click at [699, 313] on input "text" at bounding box center [814, 310] width 322 height 25
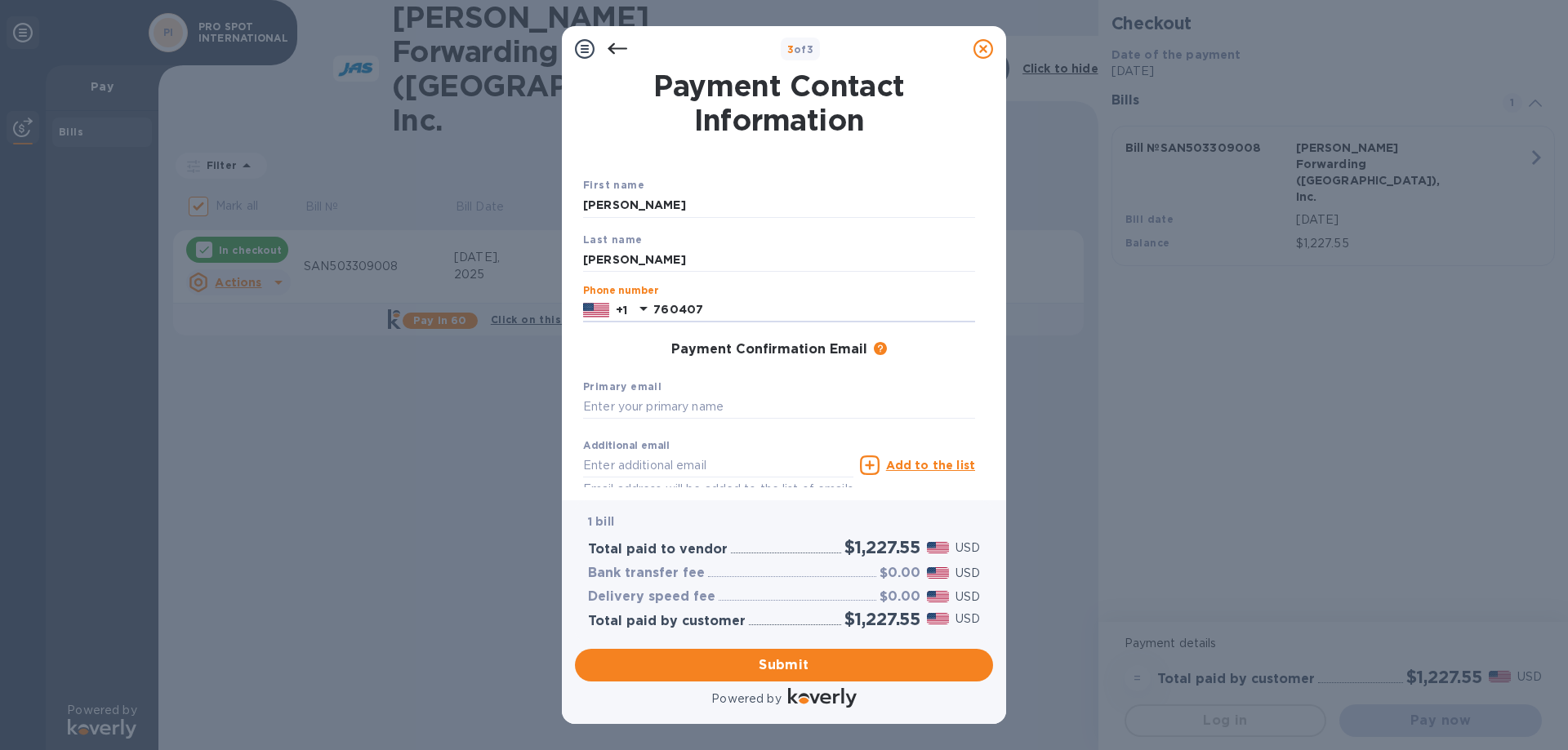
type input "7604071414"
type input "[PERSON_NAME][EMAIL_ADDRESS][DOMAIN_NAME]"
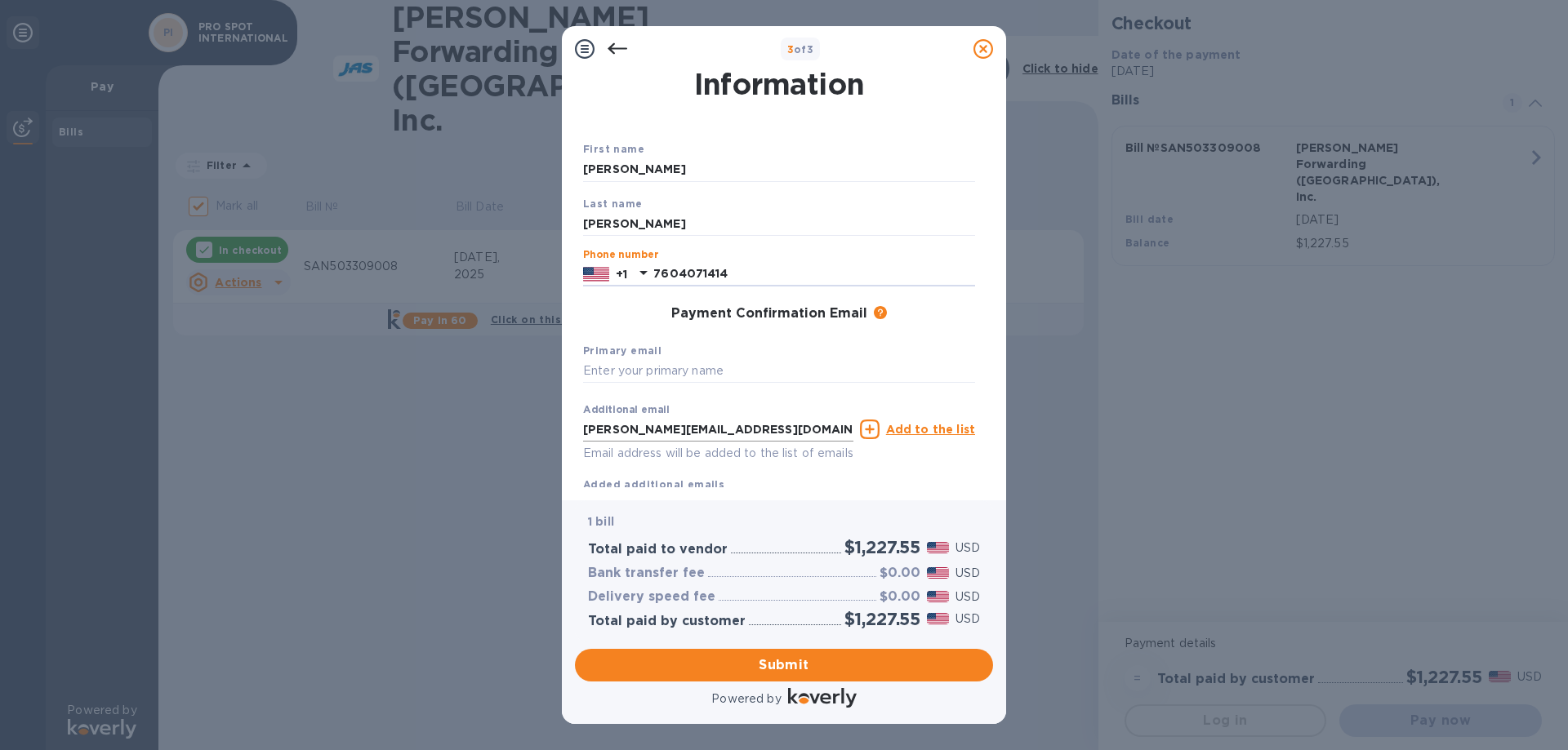
scroll to position [86, 0]
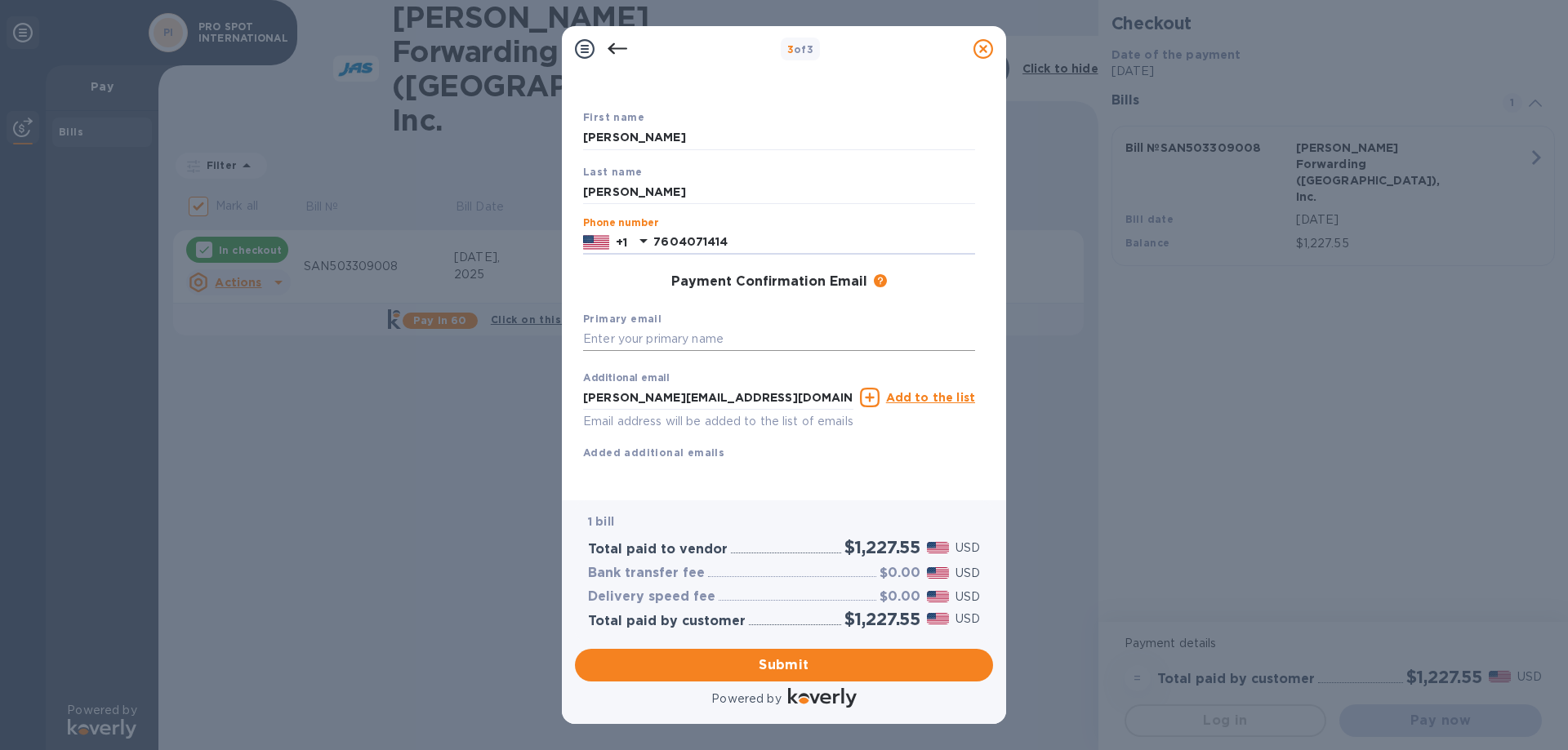
click at [699, 329] on input "text" at bounding box center [779, 340] width 392 height 25
type input "[EMAIL_ADDRESS][DOMAIN_NAME]"
click at [849, 448] on div "Additional email [PERSON_NAME][EMAIL_ADDRESS][DOMAIN_NAME] Email address will b…" at bounding box center [779, 412] width 405 height 110
click at [632, 385] on input "[PERSON_NAME][EMAIL_ADDRESS][DOMAIN_NAME]" at bounding box center [718, 398] width 270 height 25
drag, startPoint x: 711, startPoint y: 380, endPoint x: 553, endPoint y: 379, distance: 158.0
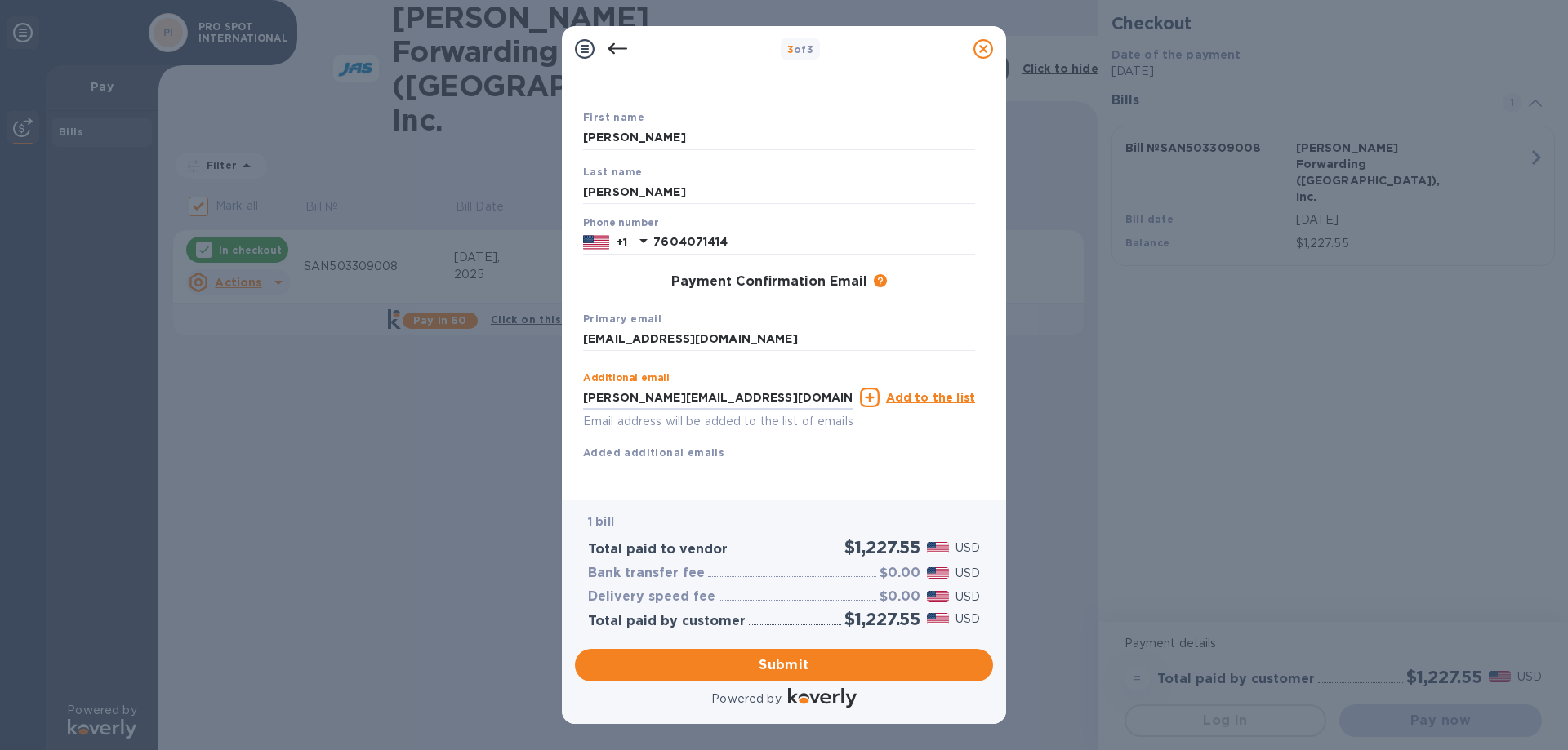
click at [553, 379] on div "3 of 3 Payment Contact Information First name [PERSON_NAME] Last name [PERSON_N…" at bounding box center [784, 375] width 1568 height 750
click at [830, 670] on span "Submit" at bounding box center [784, 665] width 392 height 19
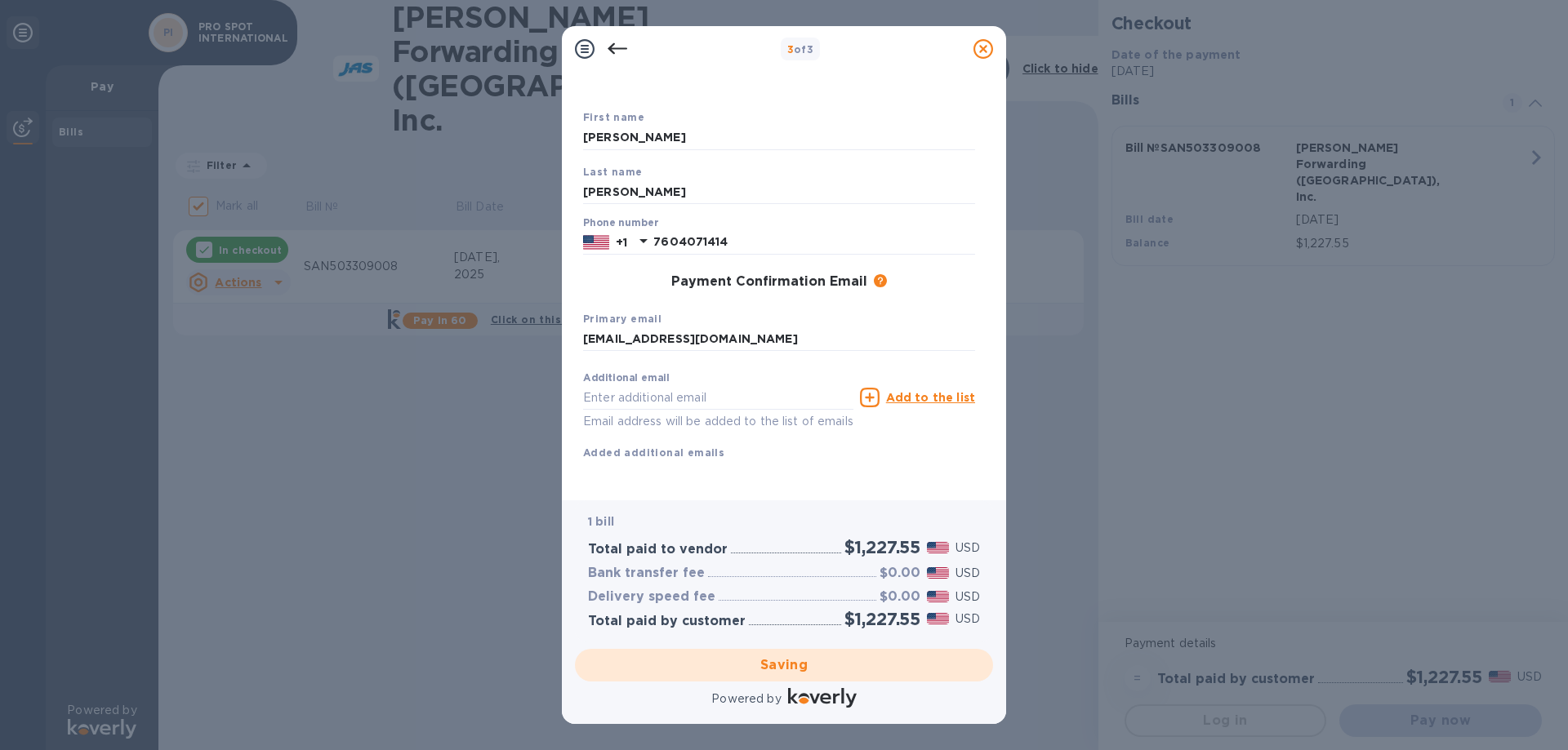
checkbox input "false"
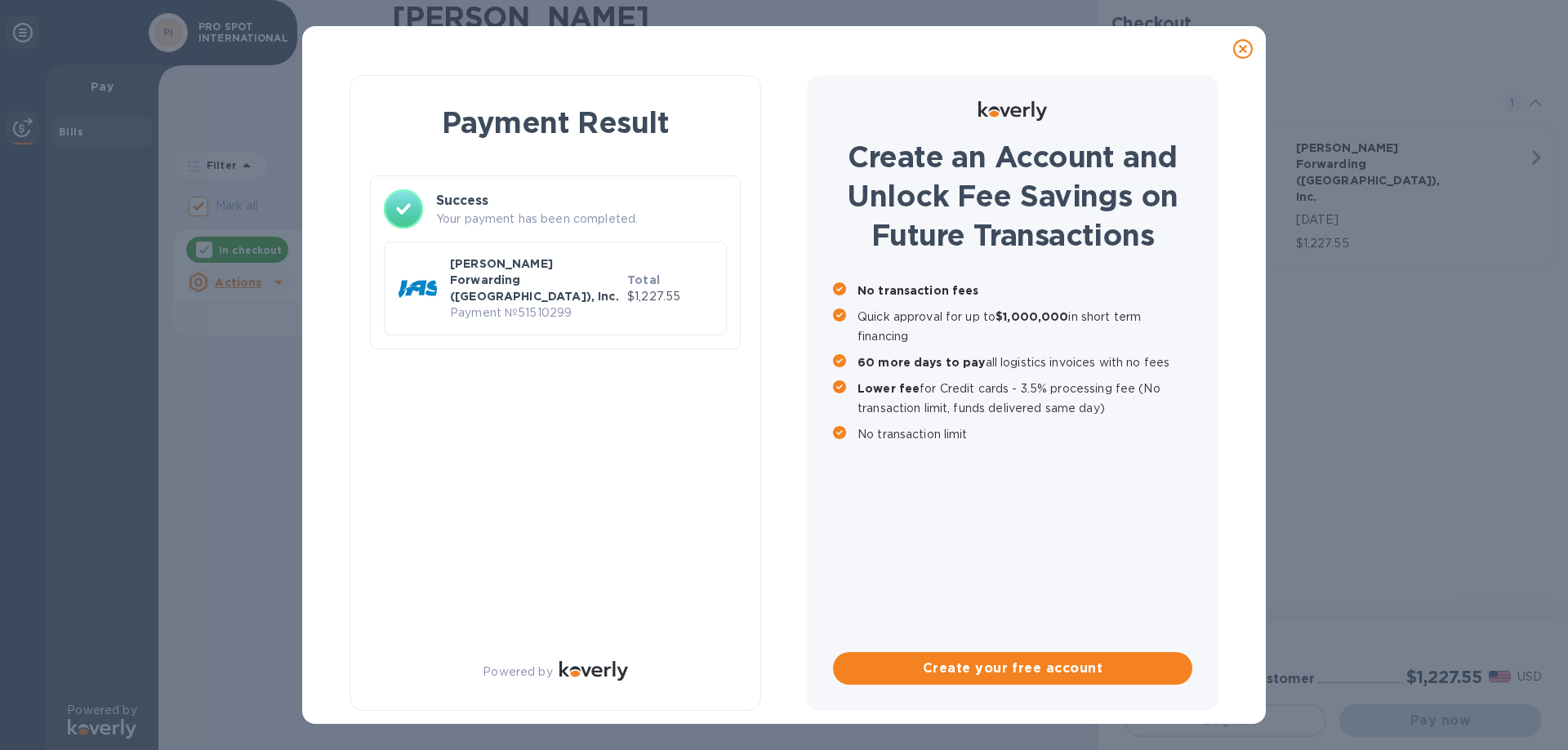
scroll to position [0, 0]
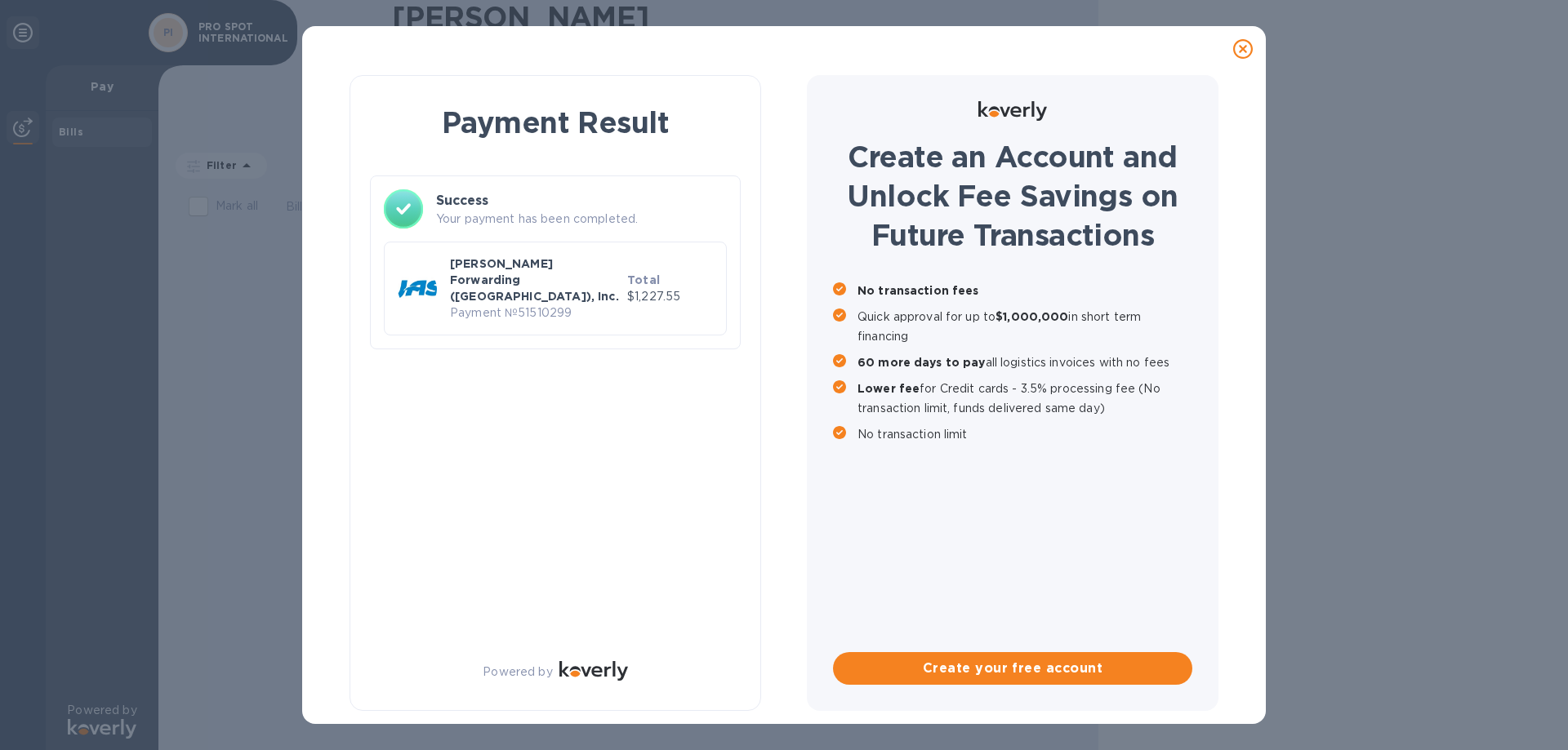
click at [522, 231] on div "[PERSON_NAME] Forwarding ([GEOGRAPHIC_DATA]), Inc. Payment № 51510299 Total $1,…" at bounding box center [555, 281] width 343 height 107
